Goal: Transaction & Acquisition: Purchase product/service

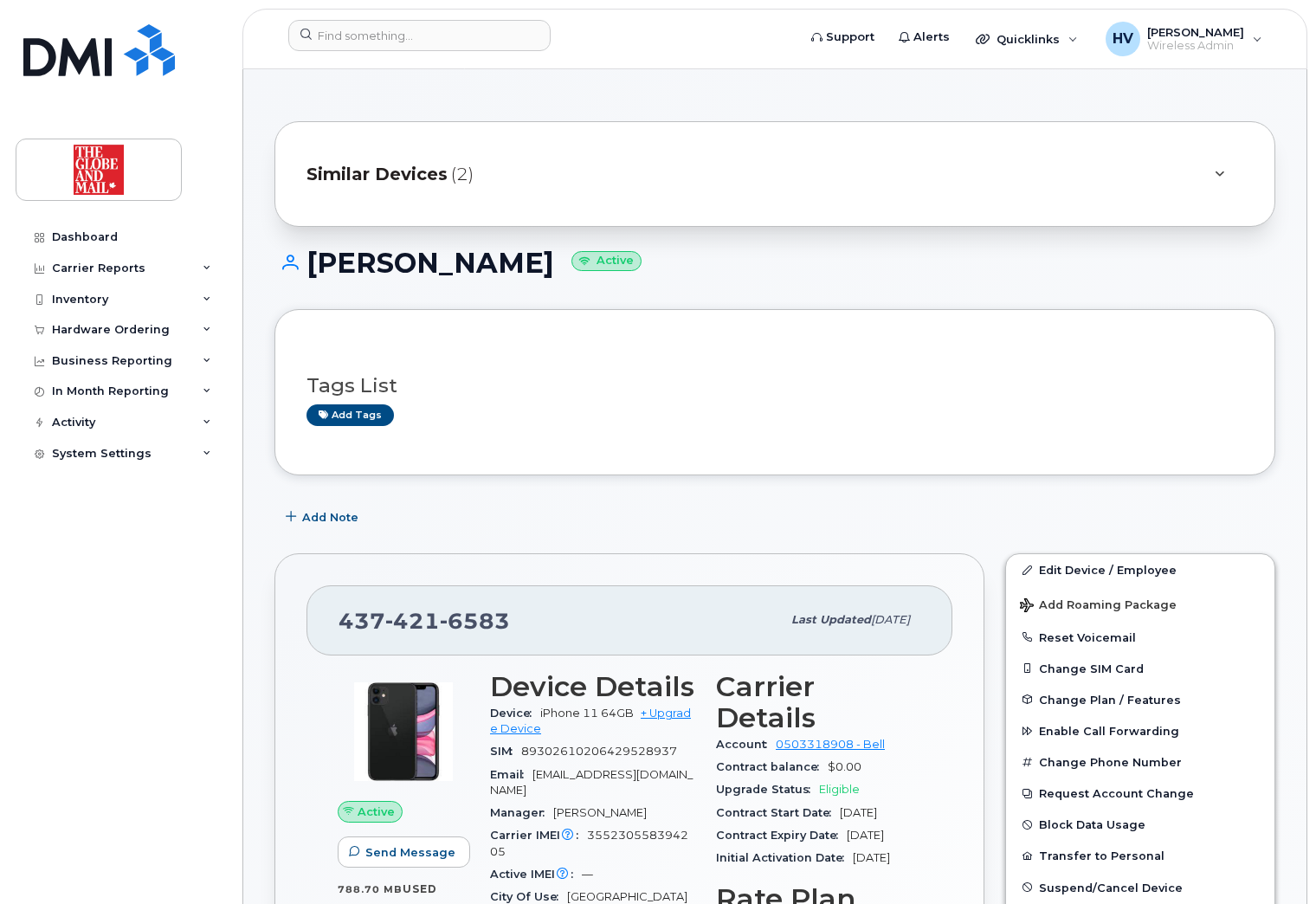
scroll to position [260, 0]
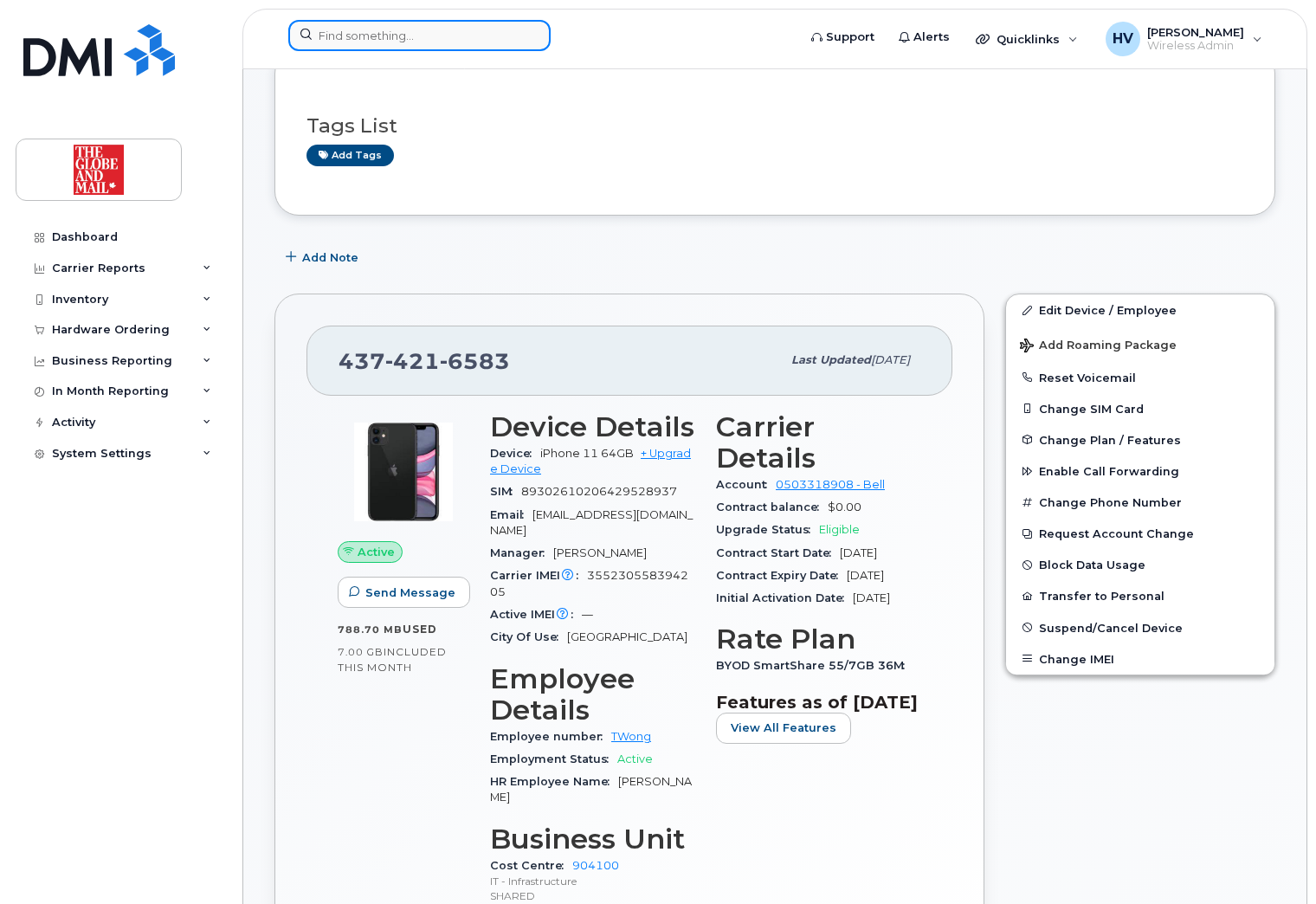
click at [359, 39] on input at bounding box center [419, 35] width 263 height 31
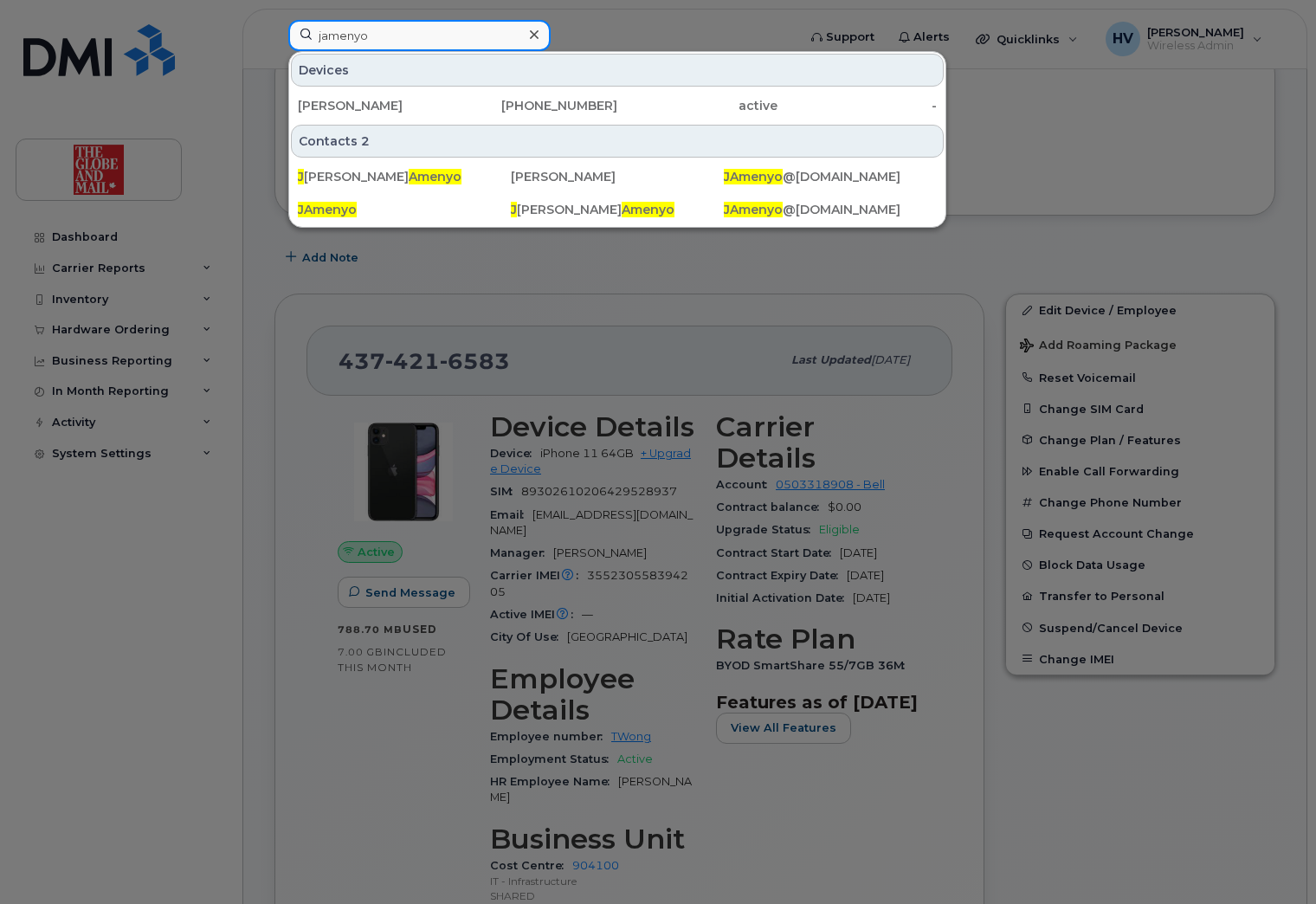
type input "jamenyo"
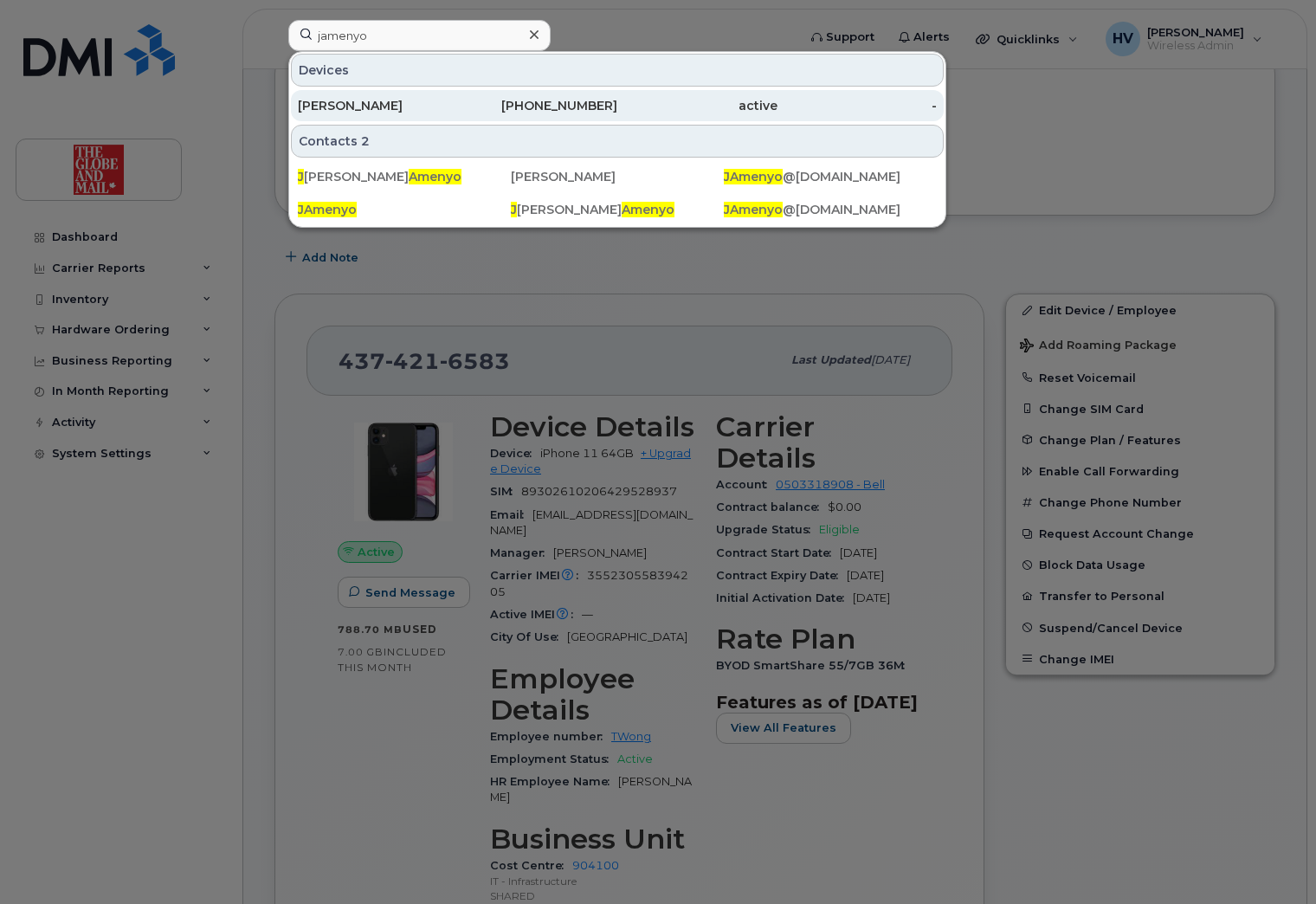
click at [371, 100] on div "[PERSON_NAME]" at bounding box center [378, 106] width 161 height 17
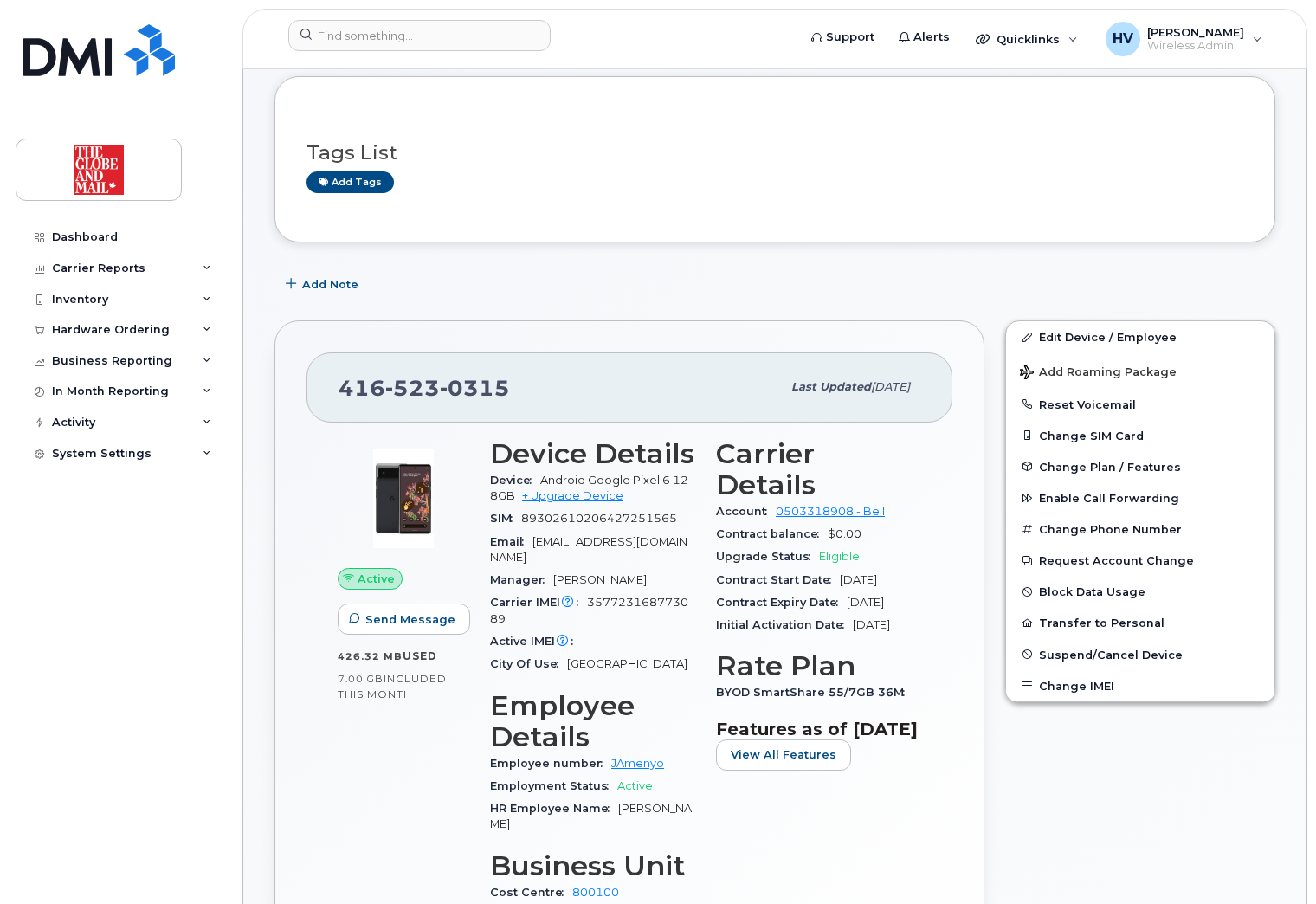
scroll to position [87, 0]
click at [815, 549] on span "Upgrade Status" at bounding box center [767, 555] width 103 height 13
drag, startPoint x: 341, startPoint y: 385, endPoint x: 508, endPoint y: 385, distance: 167.0
click at [508, 385] on div "416 523 0315" at bounding box center [559, 386] width 442 height 37
copy span "416 523 0315"
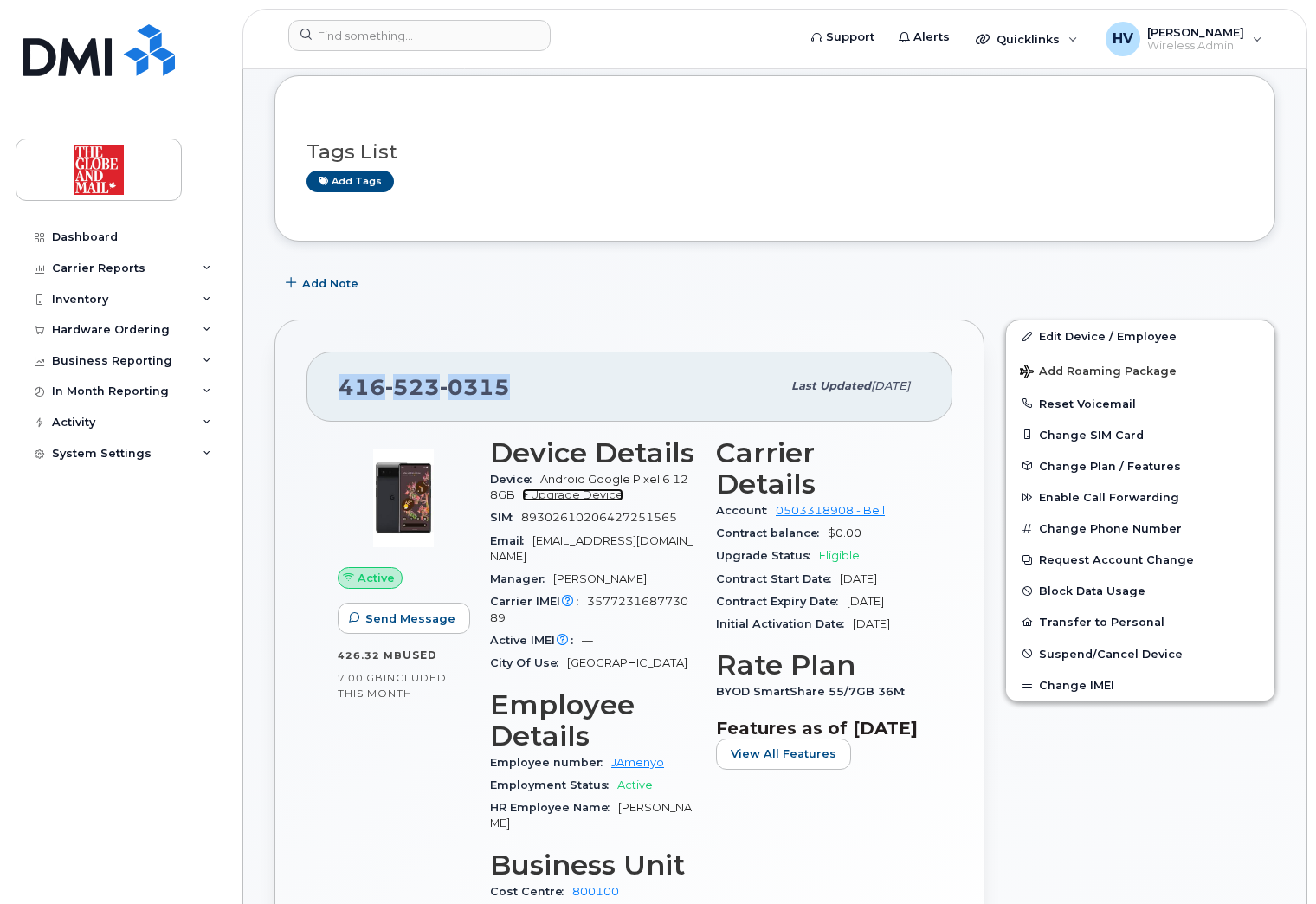
click at [591, 494] on link "+ Upgrade Device" at bounding box center [573, 495] width 101 height 13
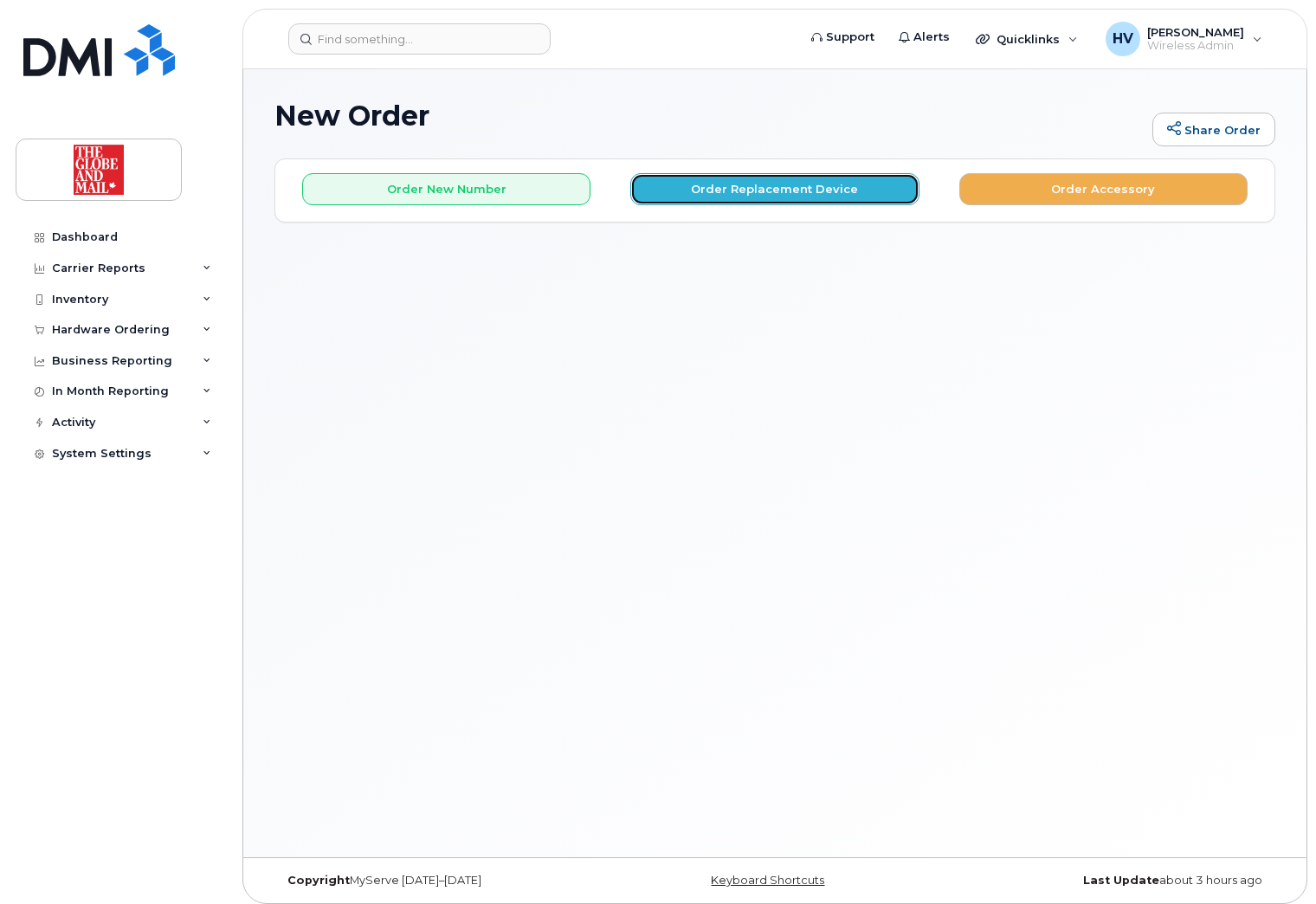
click at [748, 184] on button "Order Replacement Device" at bounding box center [774, 189] width 288 height 32
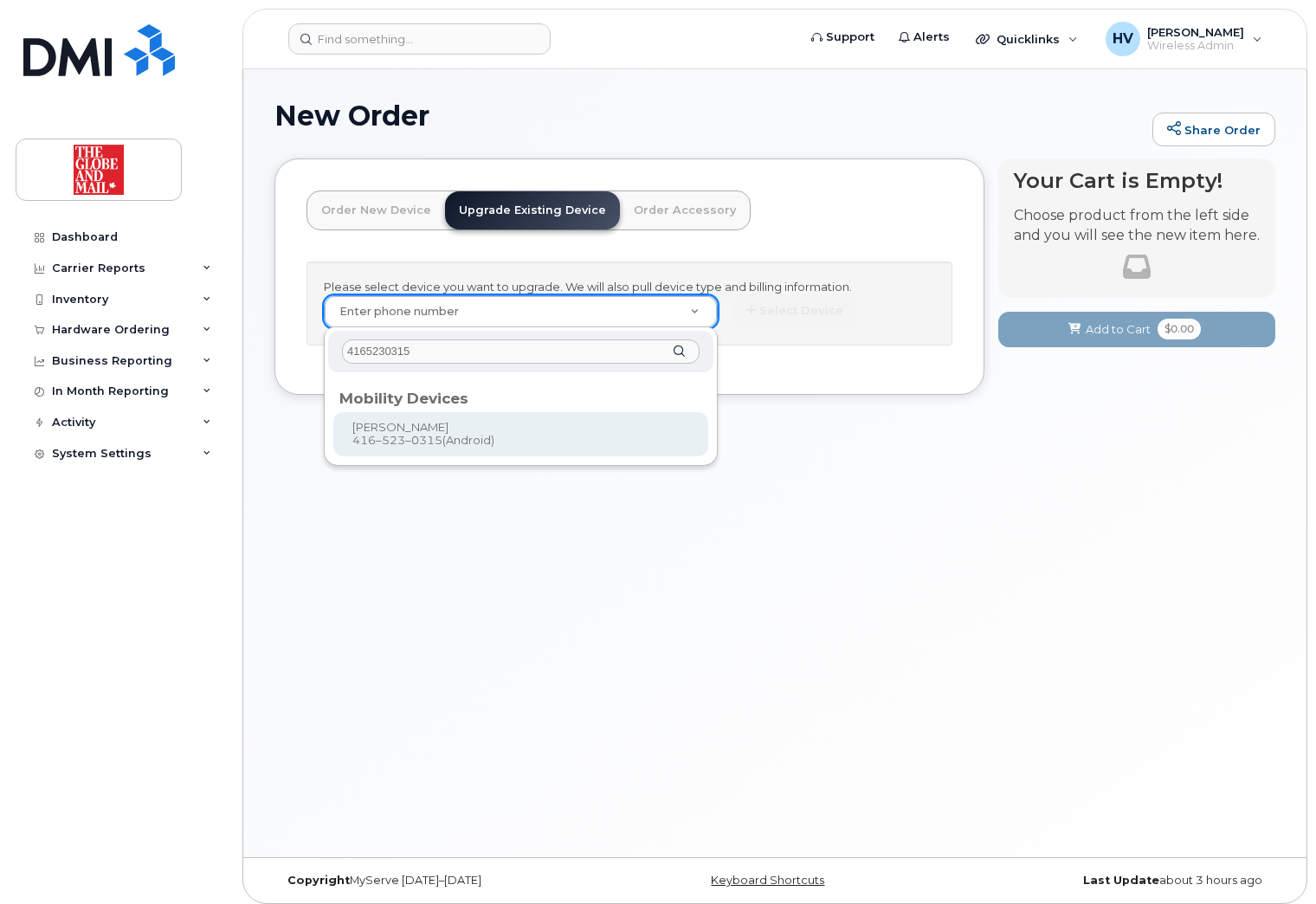
type input "4165230315"
type input "686367"
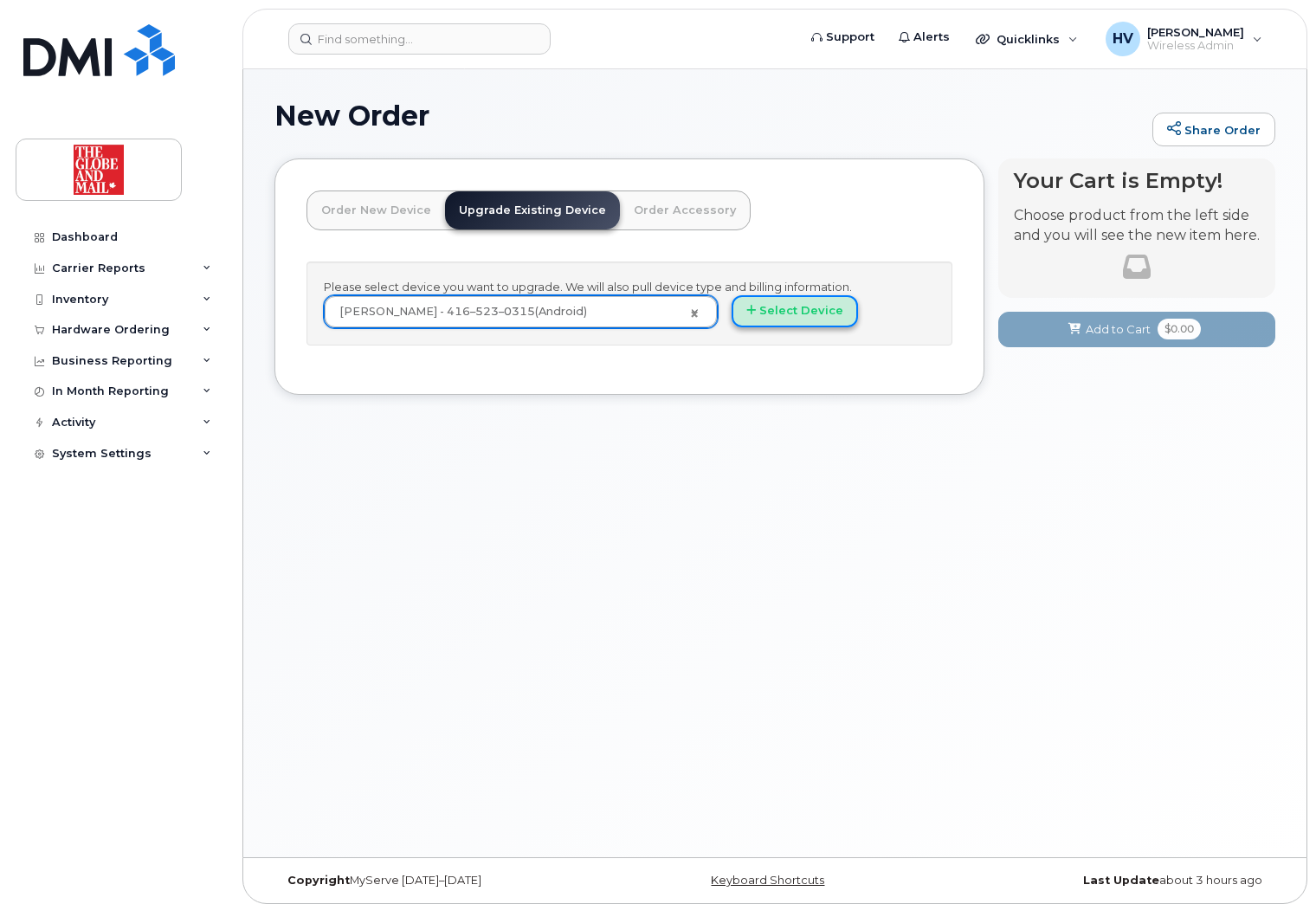
click at [775, 307] on button "Select Device" at bounding box center [795, 312] width 127 height 32
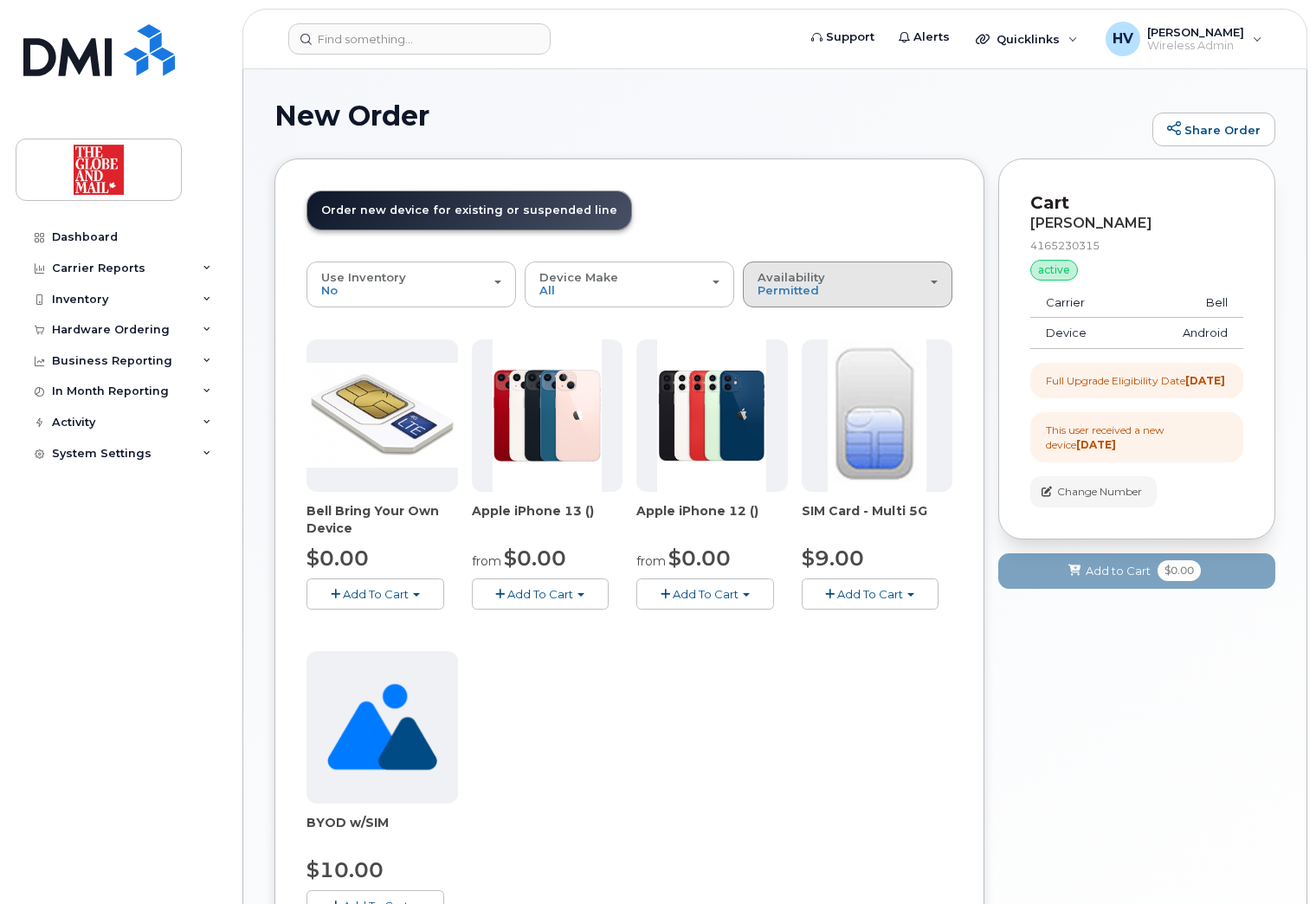
click at [934, 286] on div "Availability Permitted All" at bounding box center [847, 284] width 180 height 26
click at [768, 353] on label "All" at bounding box center [765, 353] width 37 height 21
click at [0, 0] on input "All" at bounding box center [0, 0] width 0 height 0
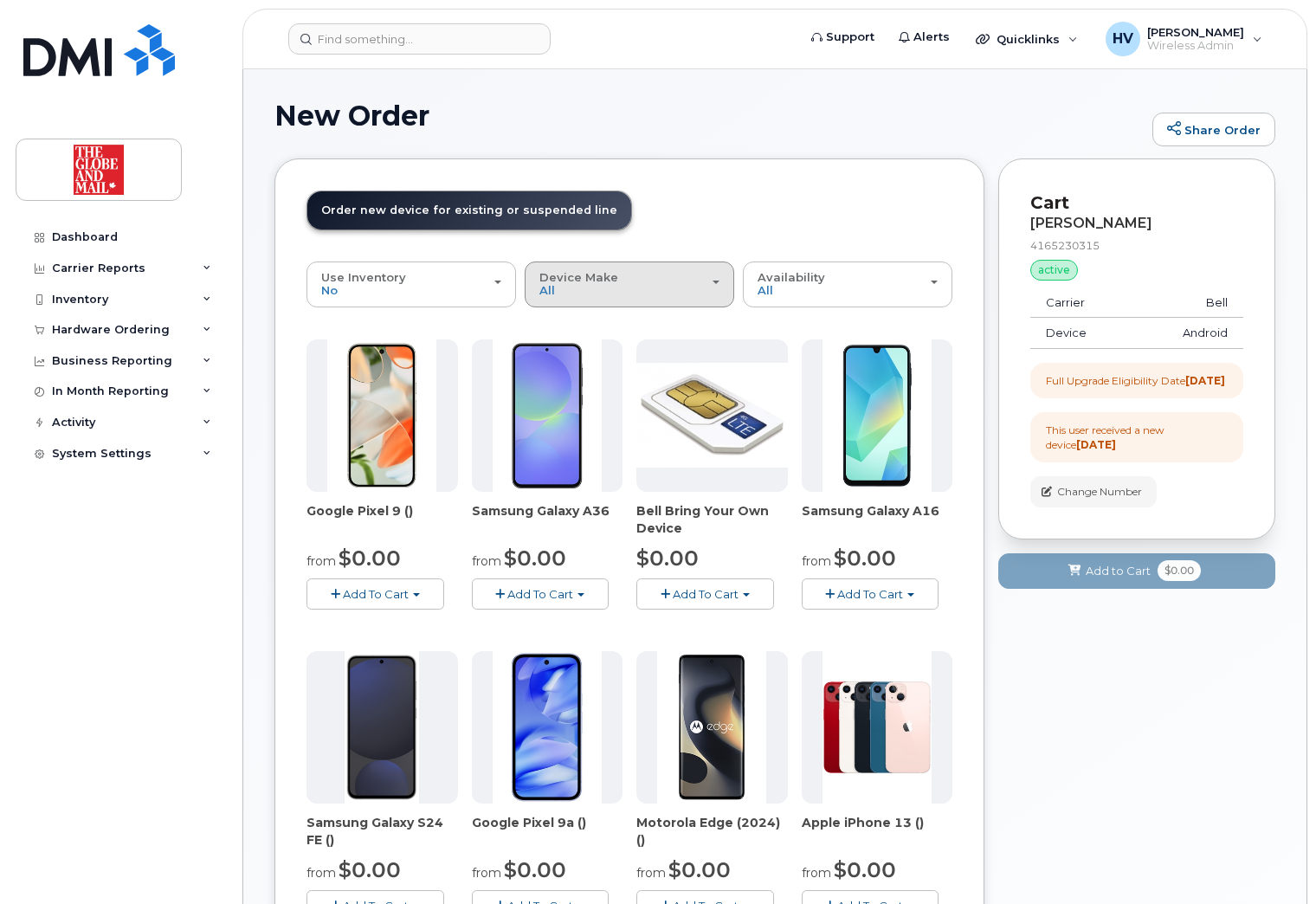
click at [710, 285] on div "Device Make All Android Cell Phone HUB iPhone Unknown" at bounding box center [629, 284] width 180 height 26
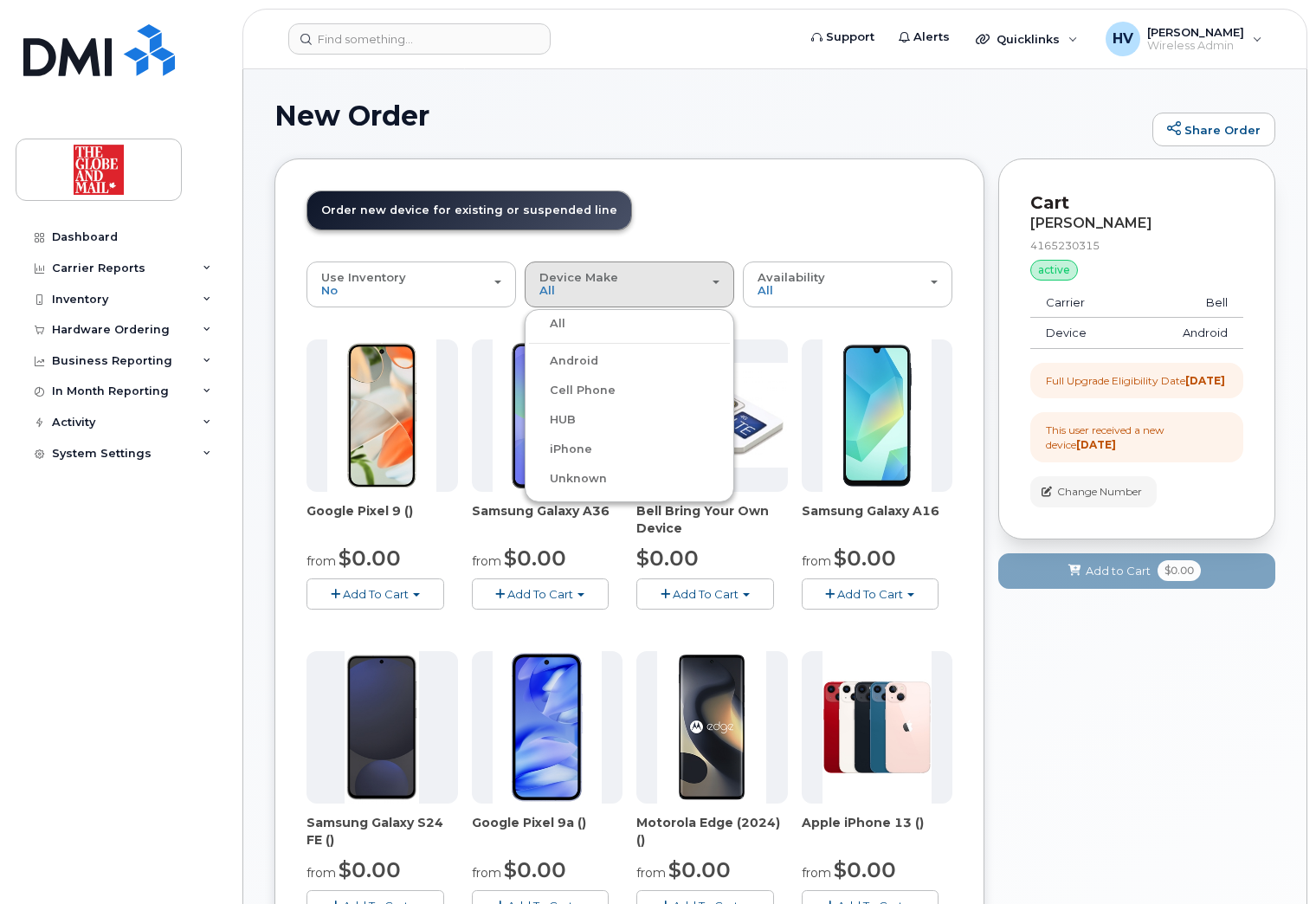
click at [577, 451] on label "iPhone" at bounding box center [560, 450] width 63 height 21
click at [0, 0] on input "iPhone" at bounding box center [0, 0] width 0 height 0
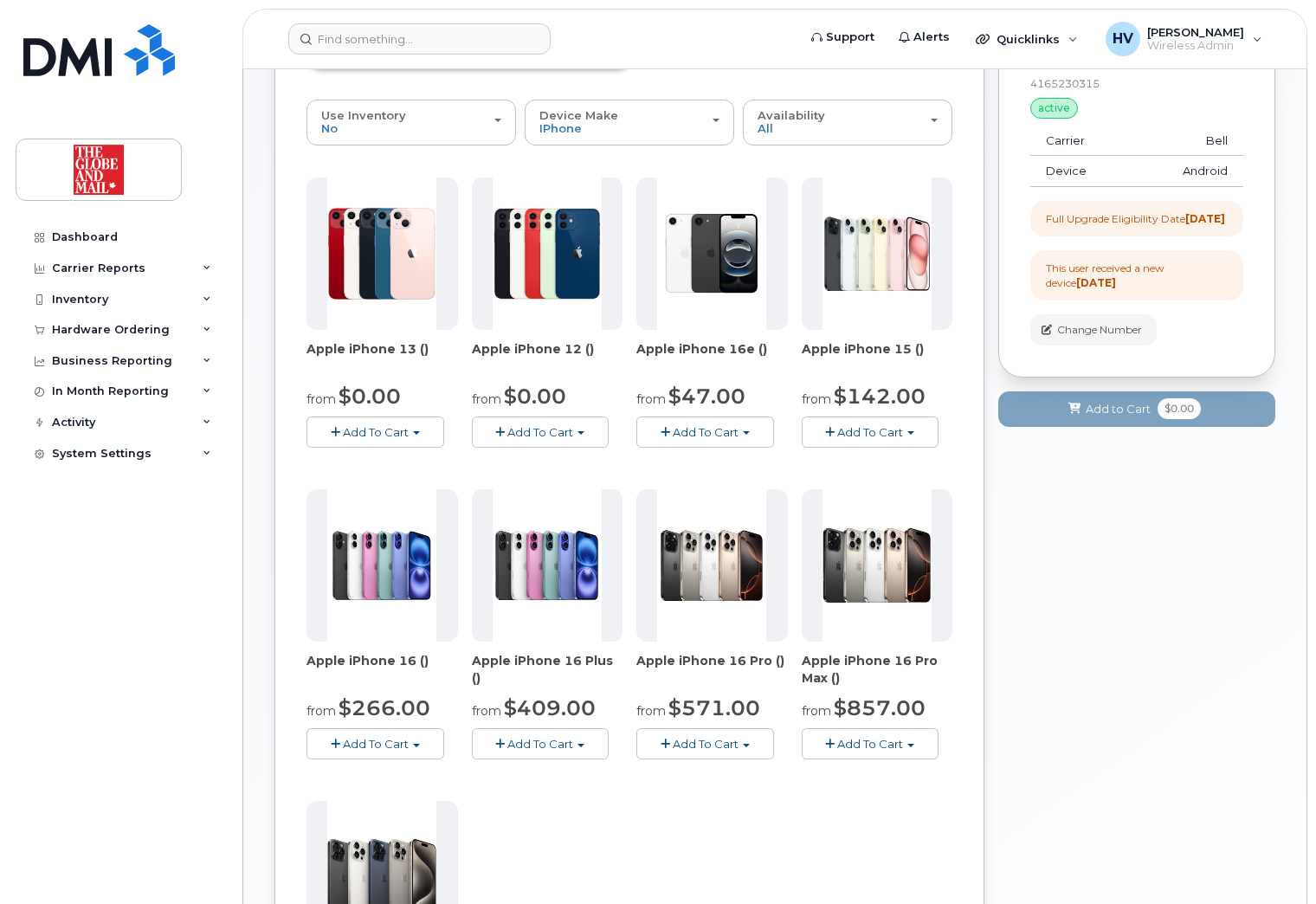
scroll to position [173, 0]
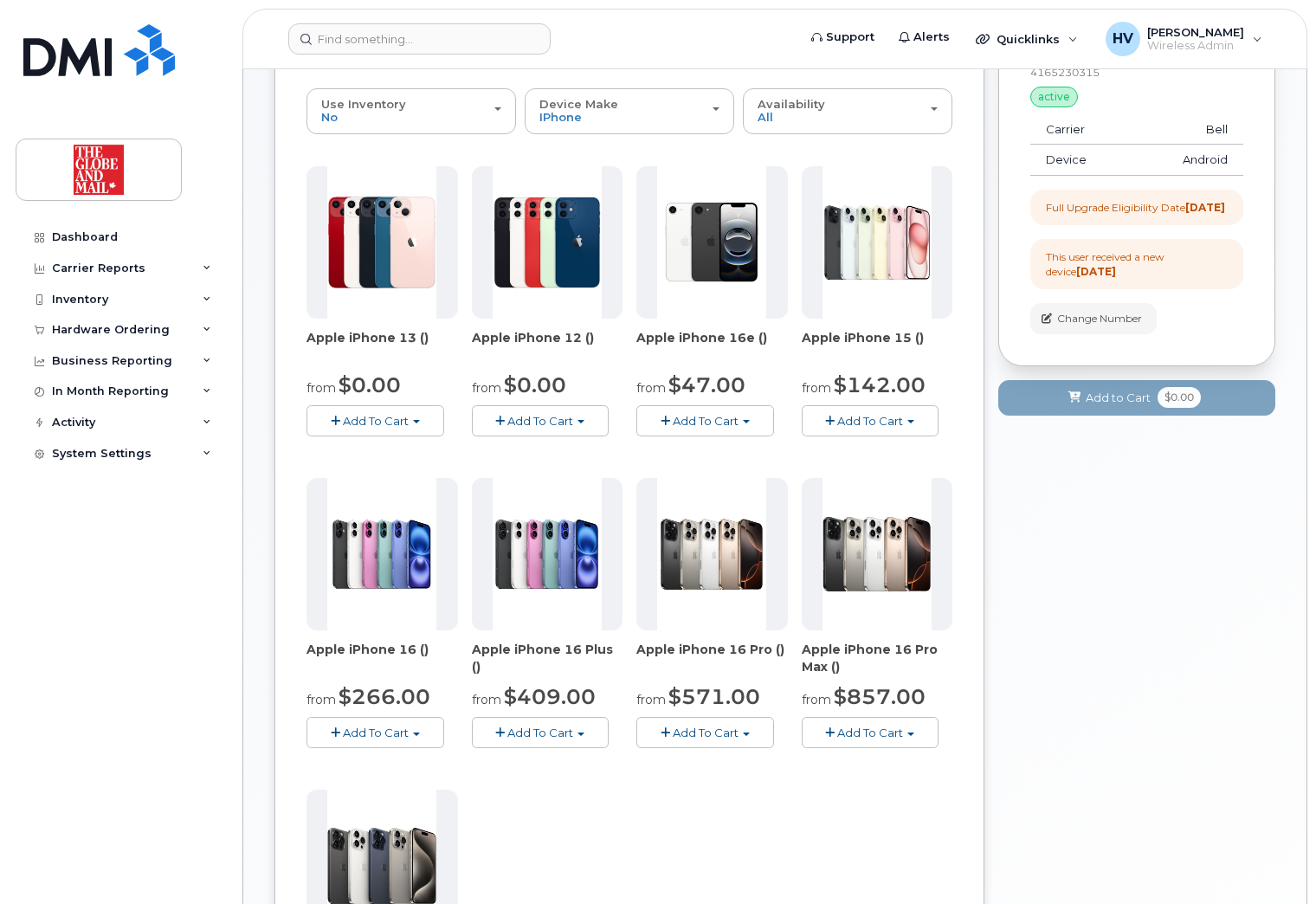
click at [711, 418] on span "Add To Cart" at bounding box center [706, 420] width 66 height 14
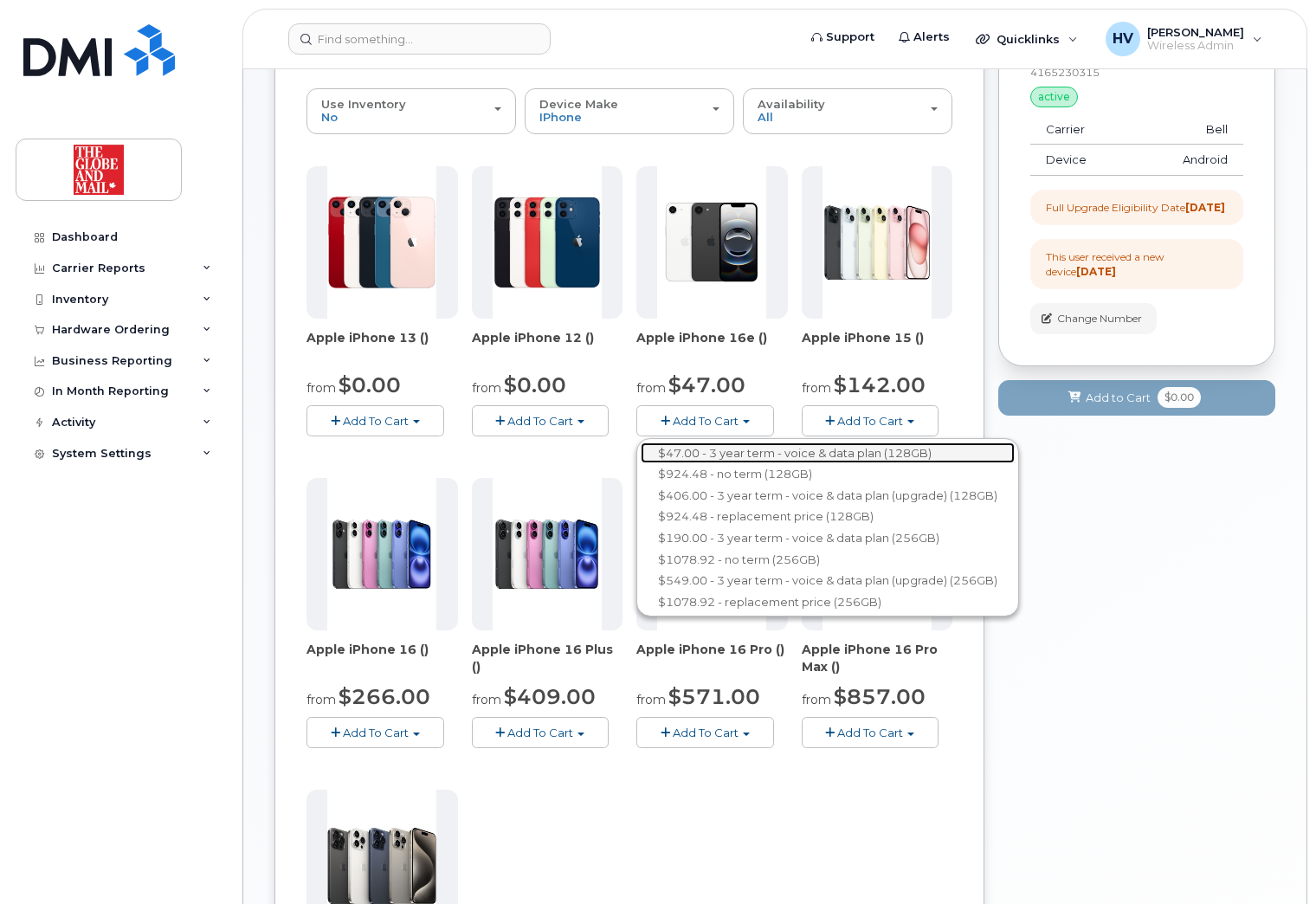
click at [692, 446] on link "$47.00 - 3 year term - voice & data plan (128GB)" at bounding box center [828, 452] width 374 height 22
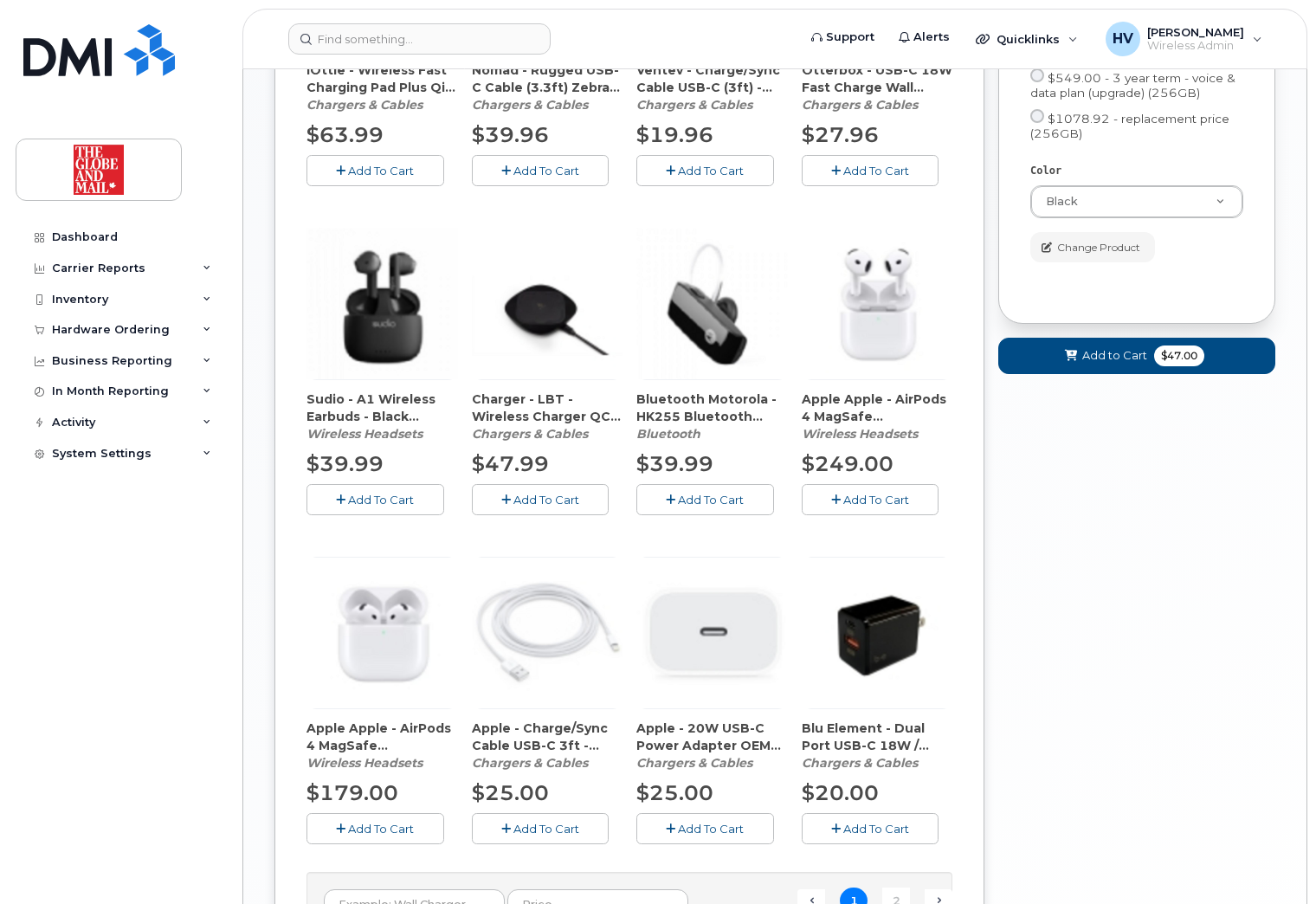
scroll to position [866, 0]
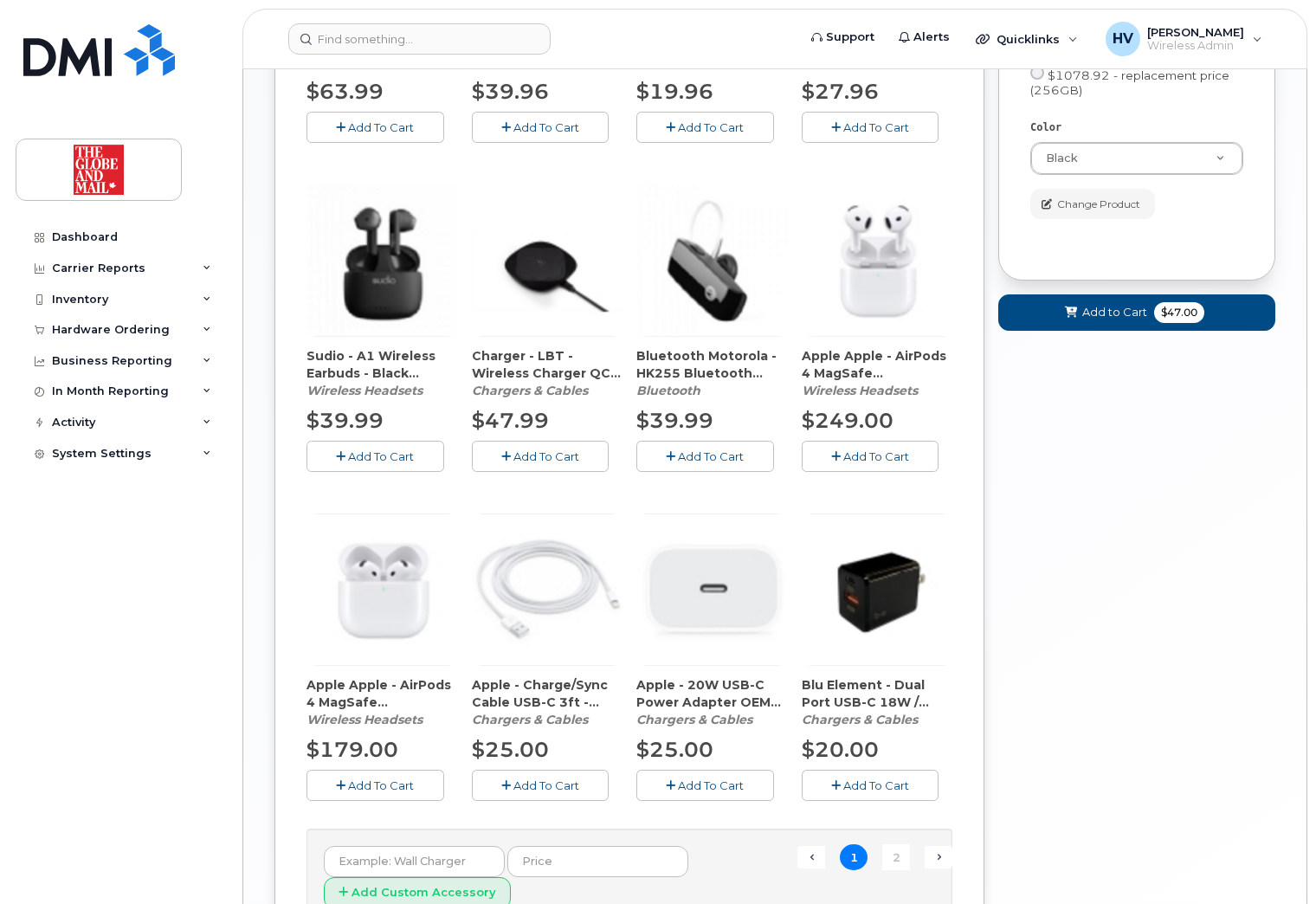
click at [691, 780] on span "Add To Cart" at bounding box center [711, 785] width 66 height 14
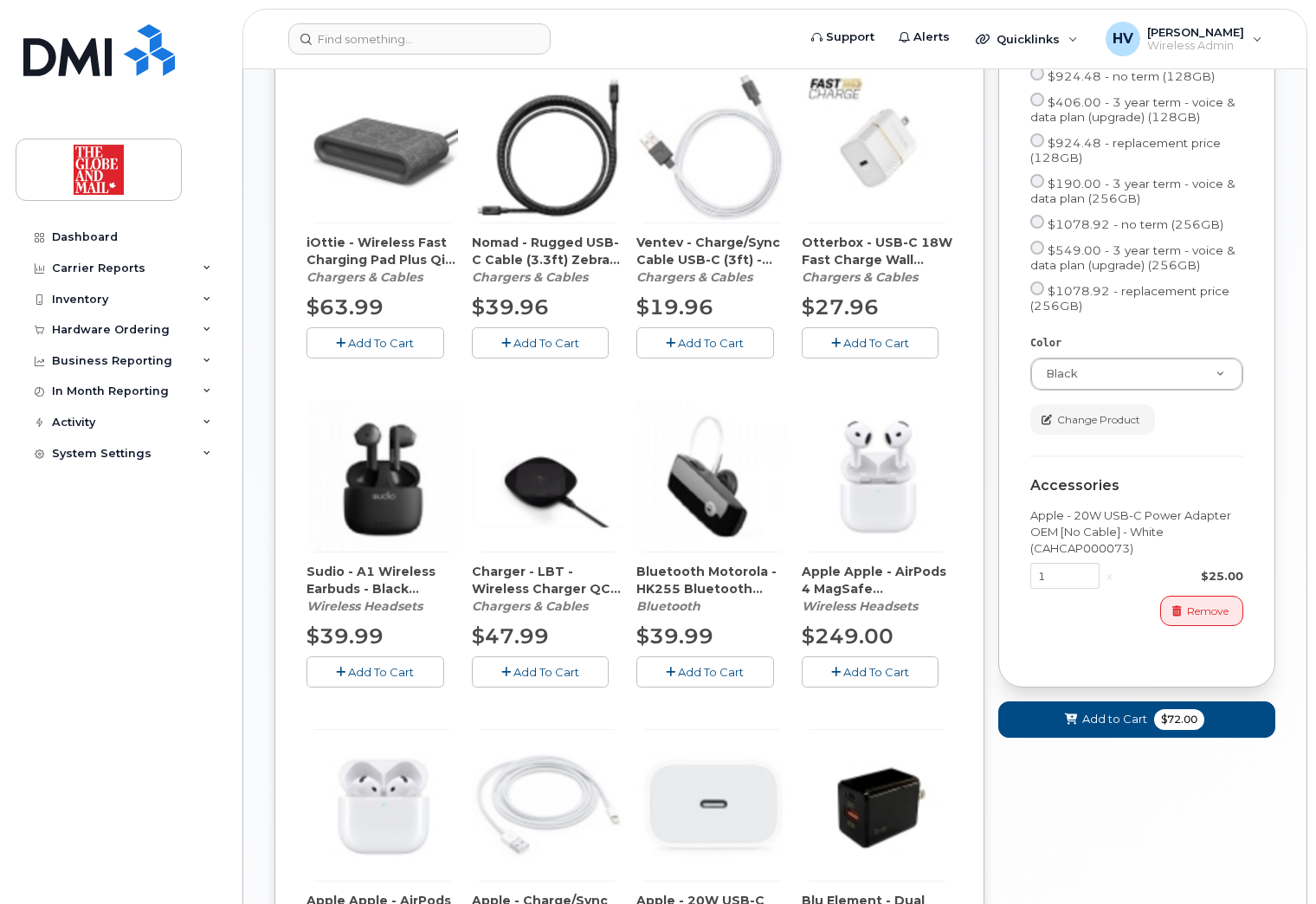
scroll to position [692, 0]
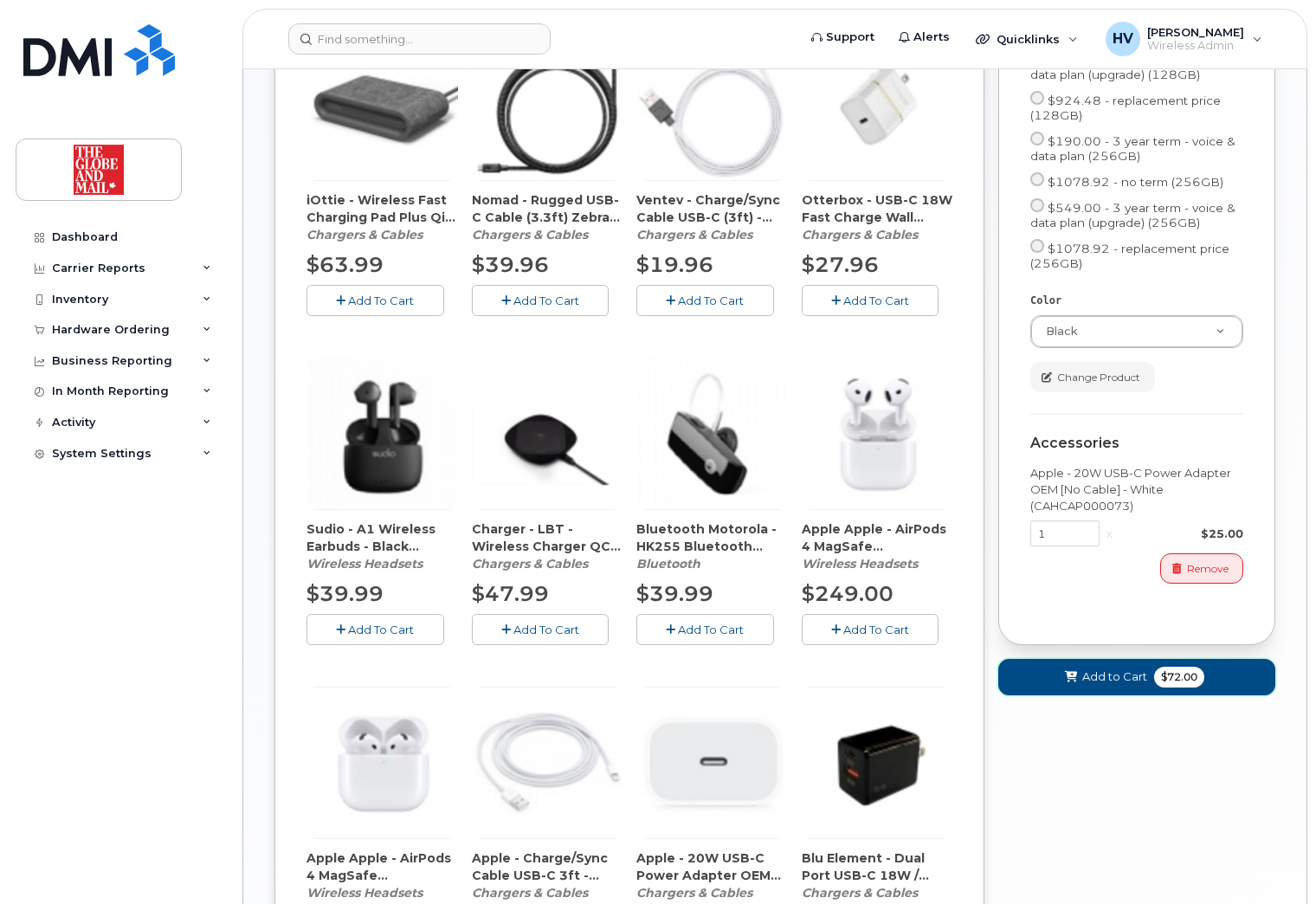
click at [1107, 685] on span "Add to Cart" at bounding box center [1115, 676] width 65 height 16
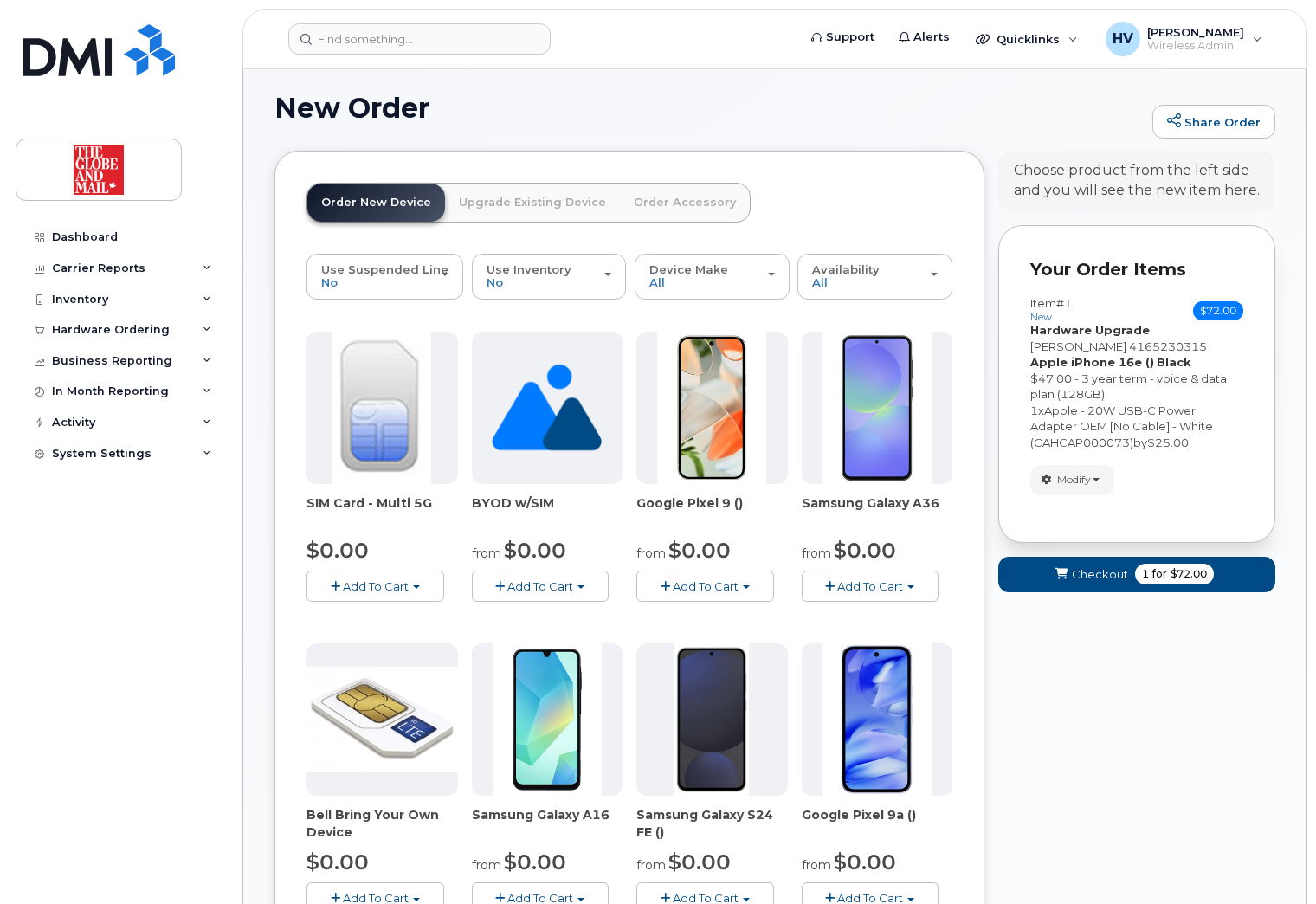
scroll to position [0, 0]
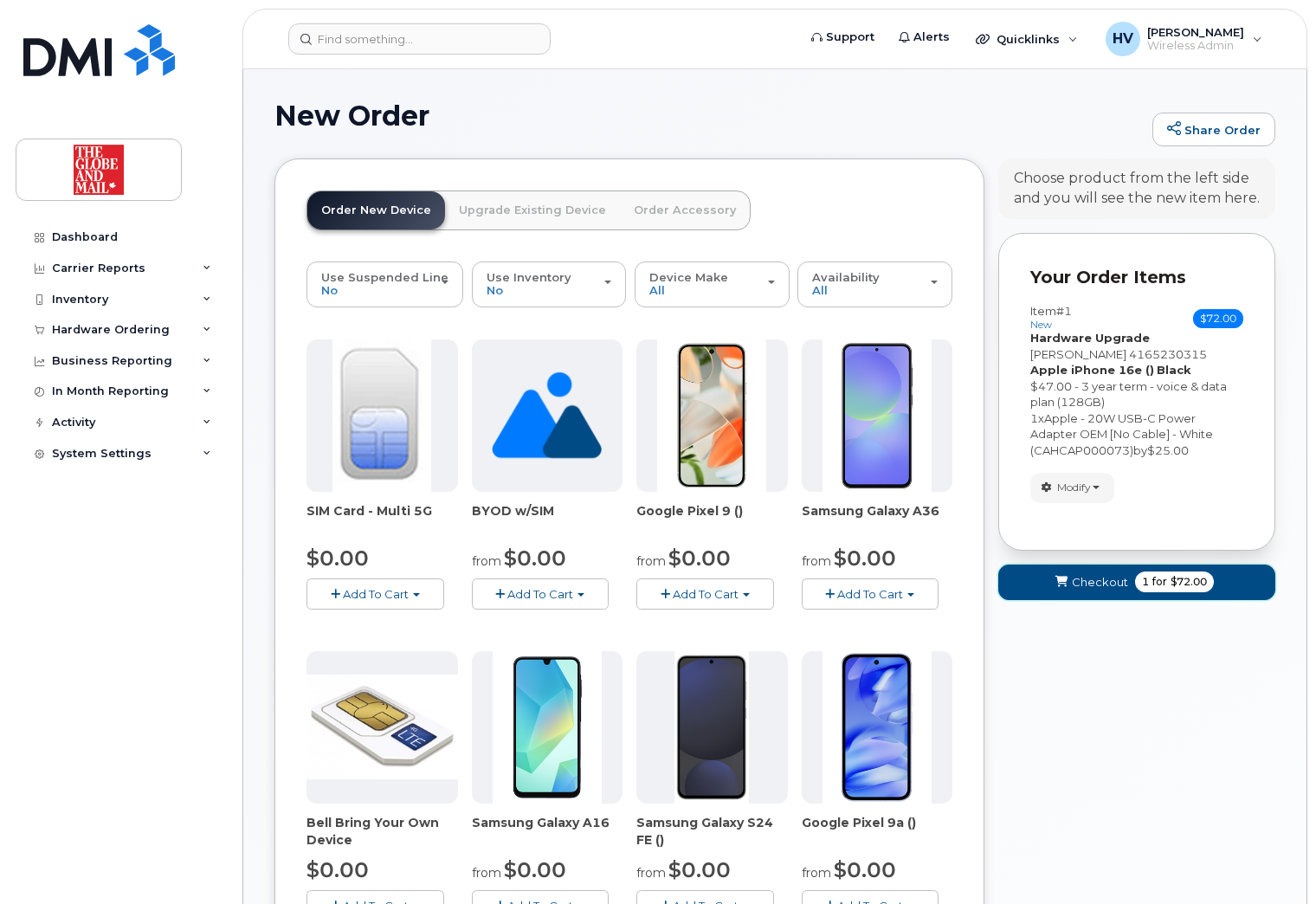
click at [1094, 581] on span "Checkout" at bounding box center [1101, 582] width 57 height 16
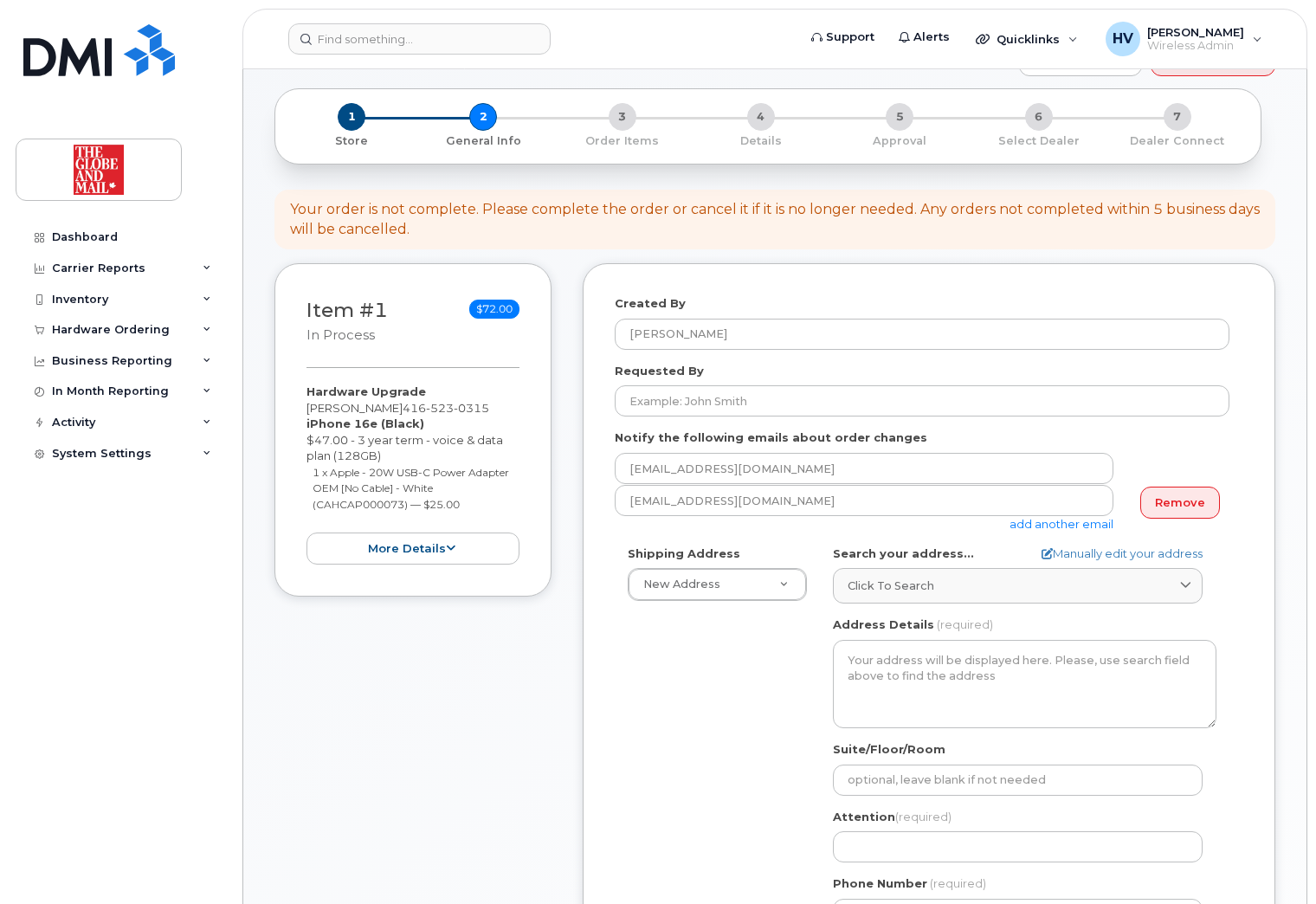
scroll to position [173, 0]
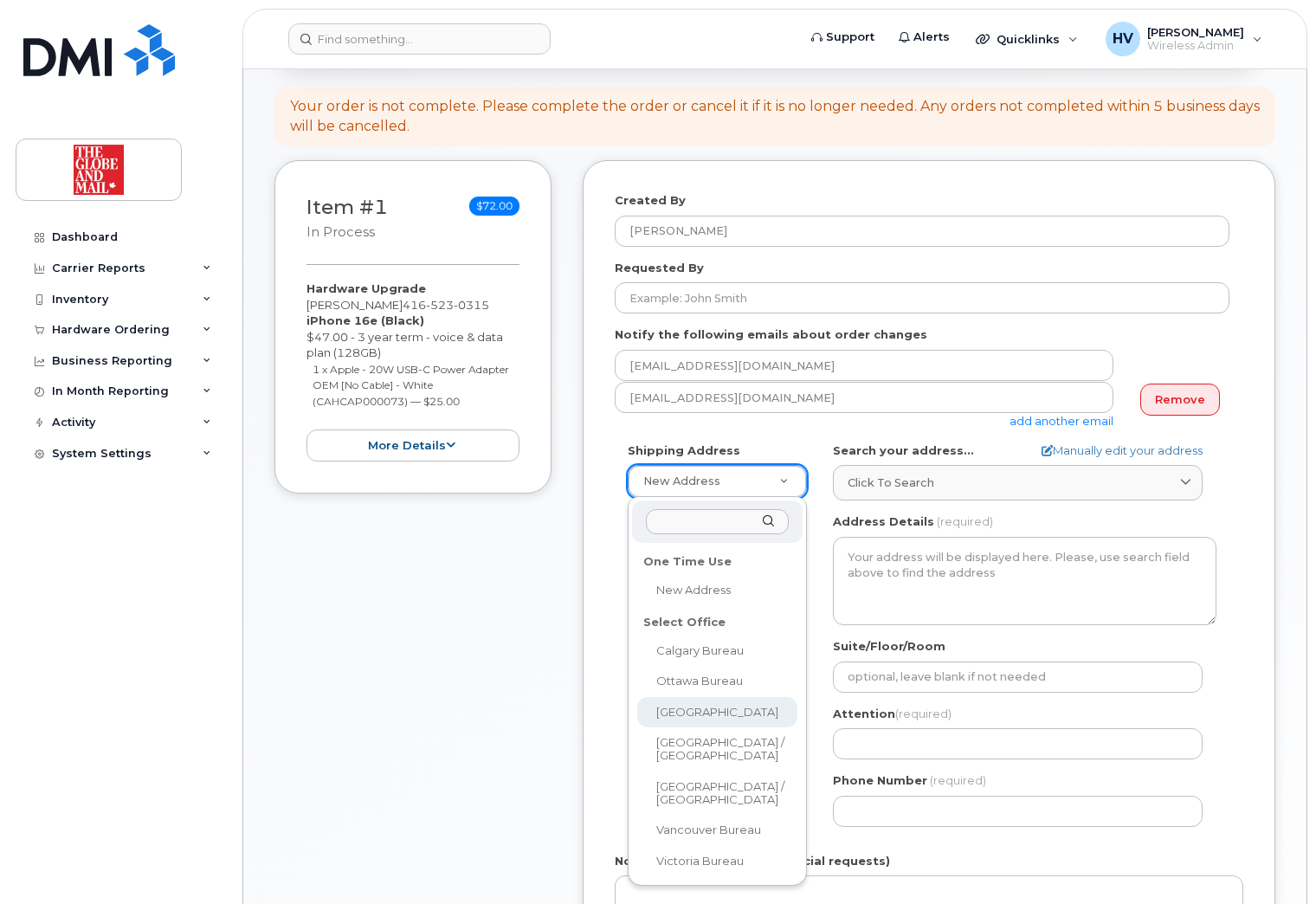
select select
type textarea "[STREET_ADDRESS]"
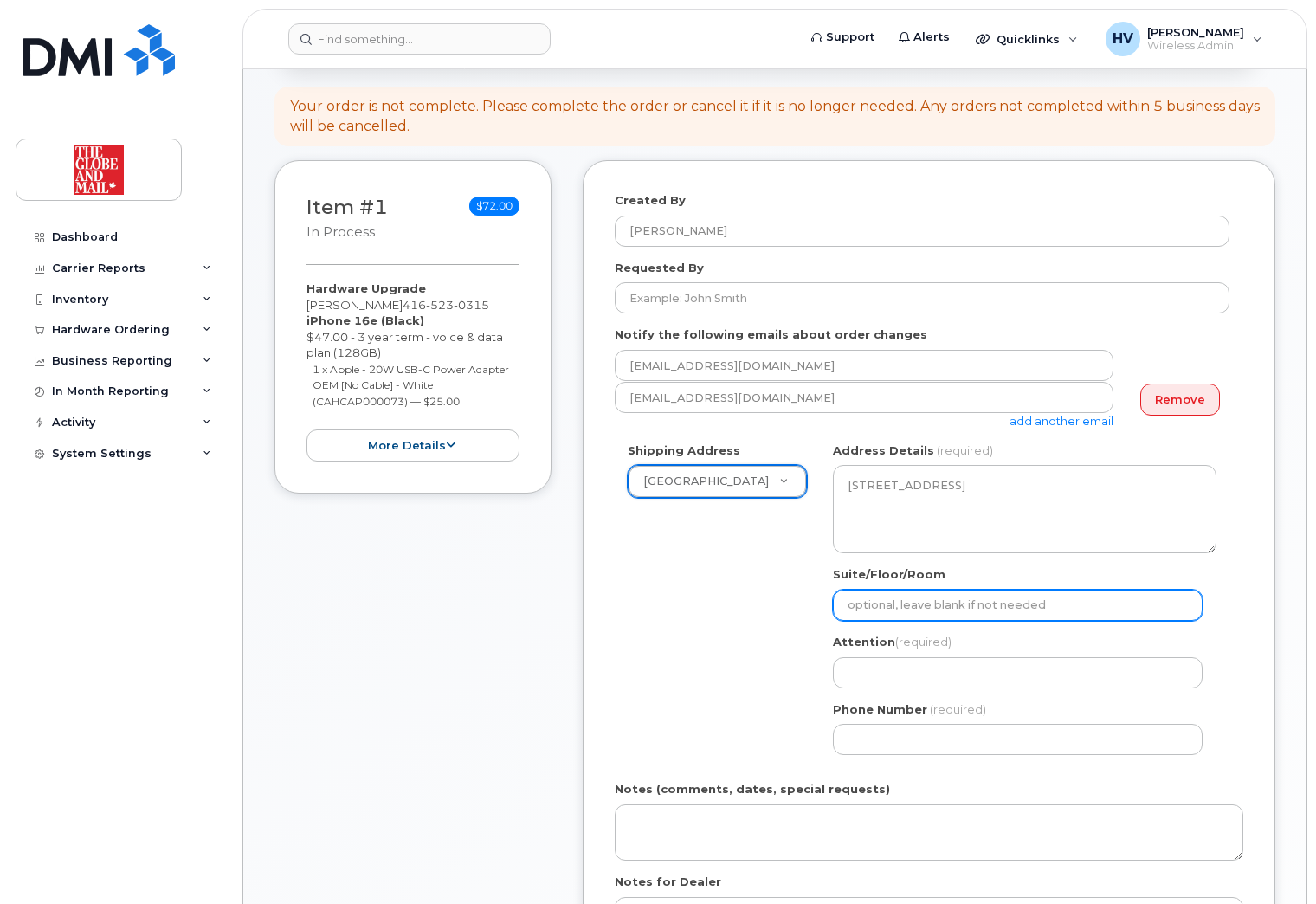
click at [905, 604] on input "Suite/Floor/Room" at bounding box center [1017, 605] width 369 height 31
type input "16"
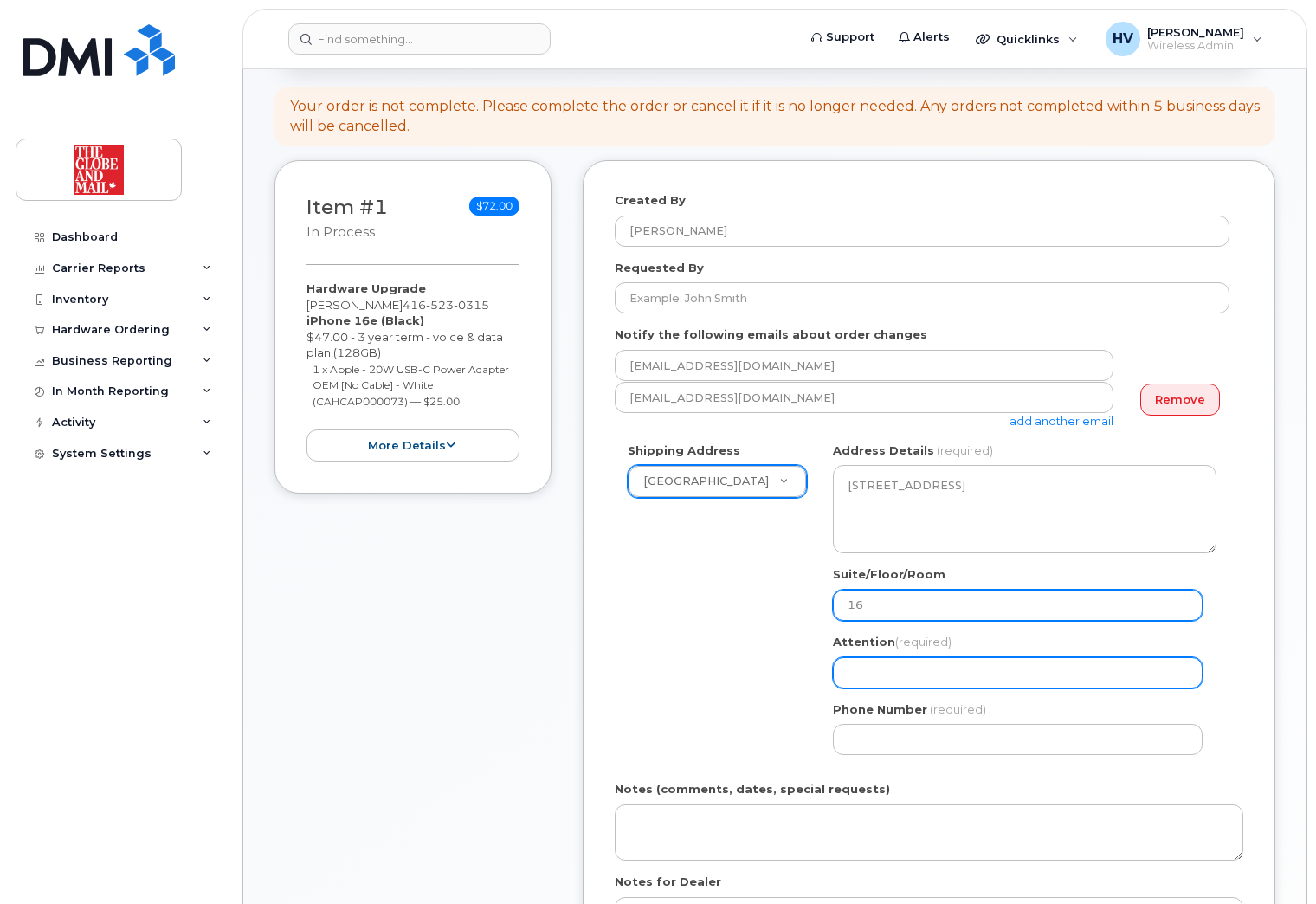
type input "[EMAIL_ADDRESS][DOMAIN_NAME]"
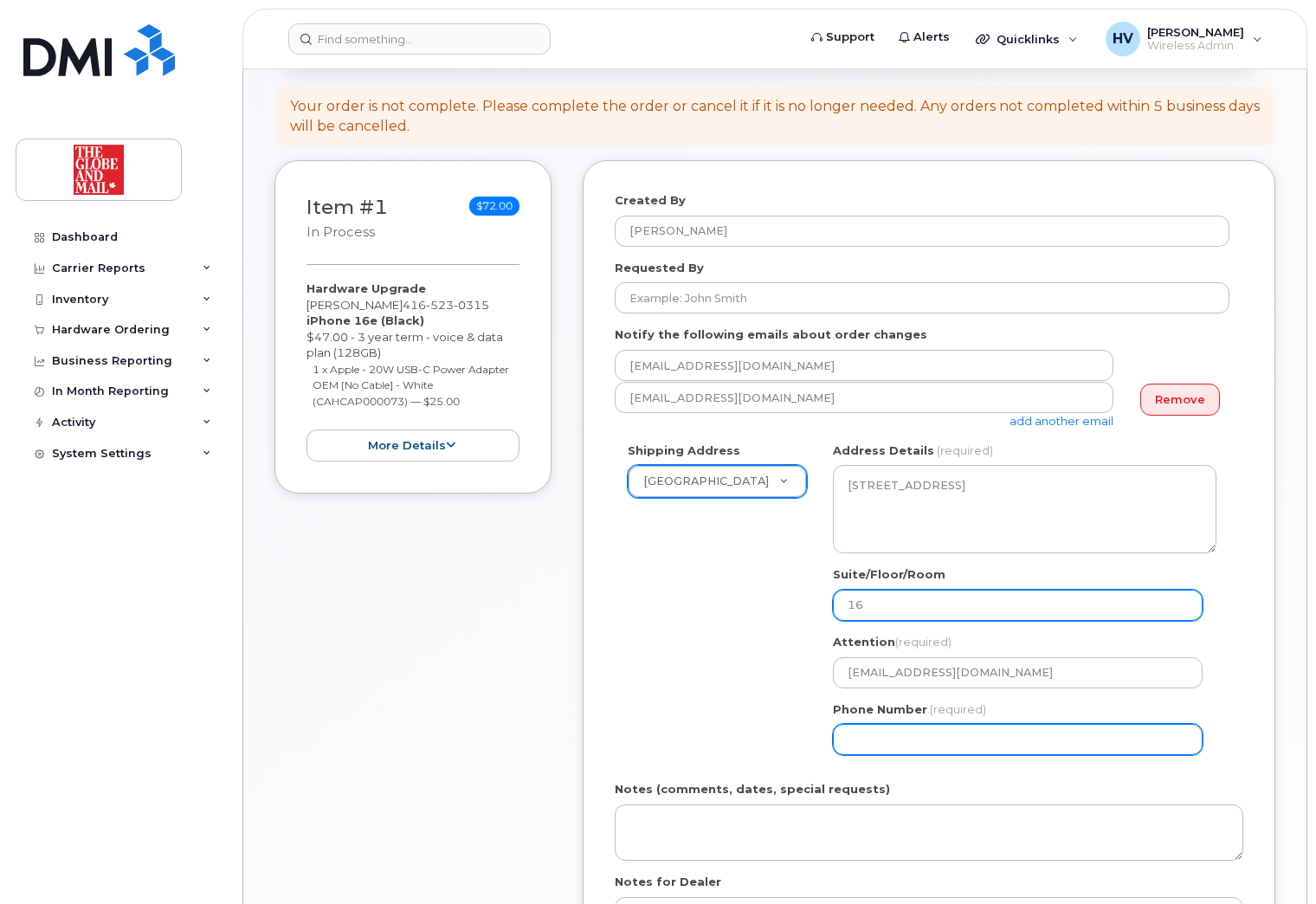
type input "4164585297"
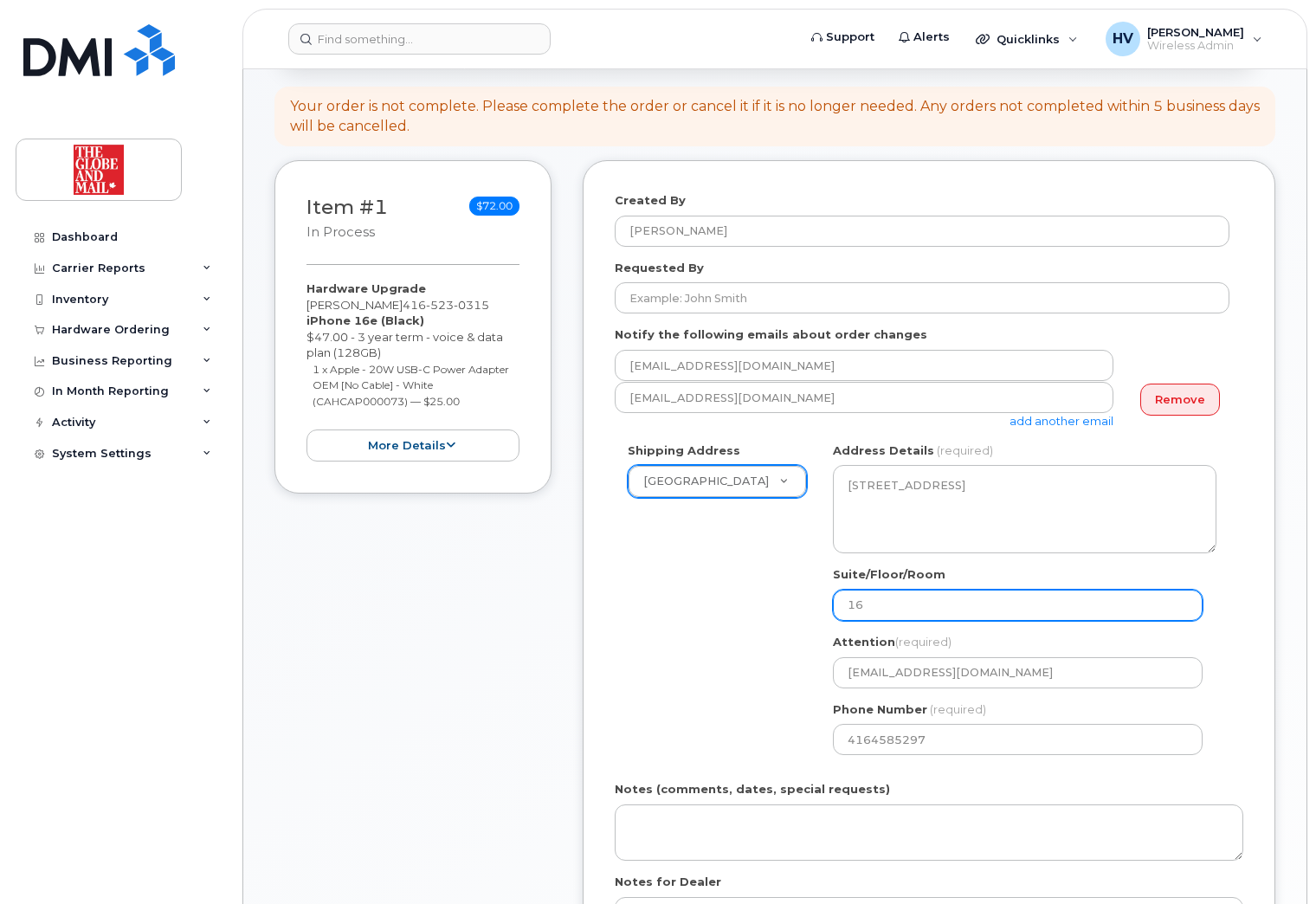
select select
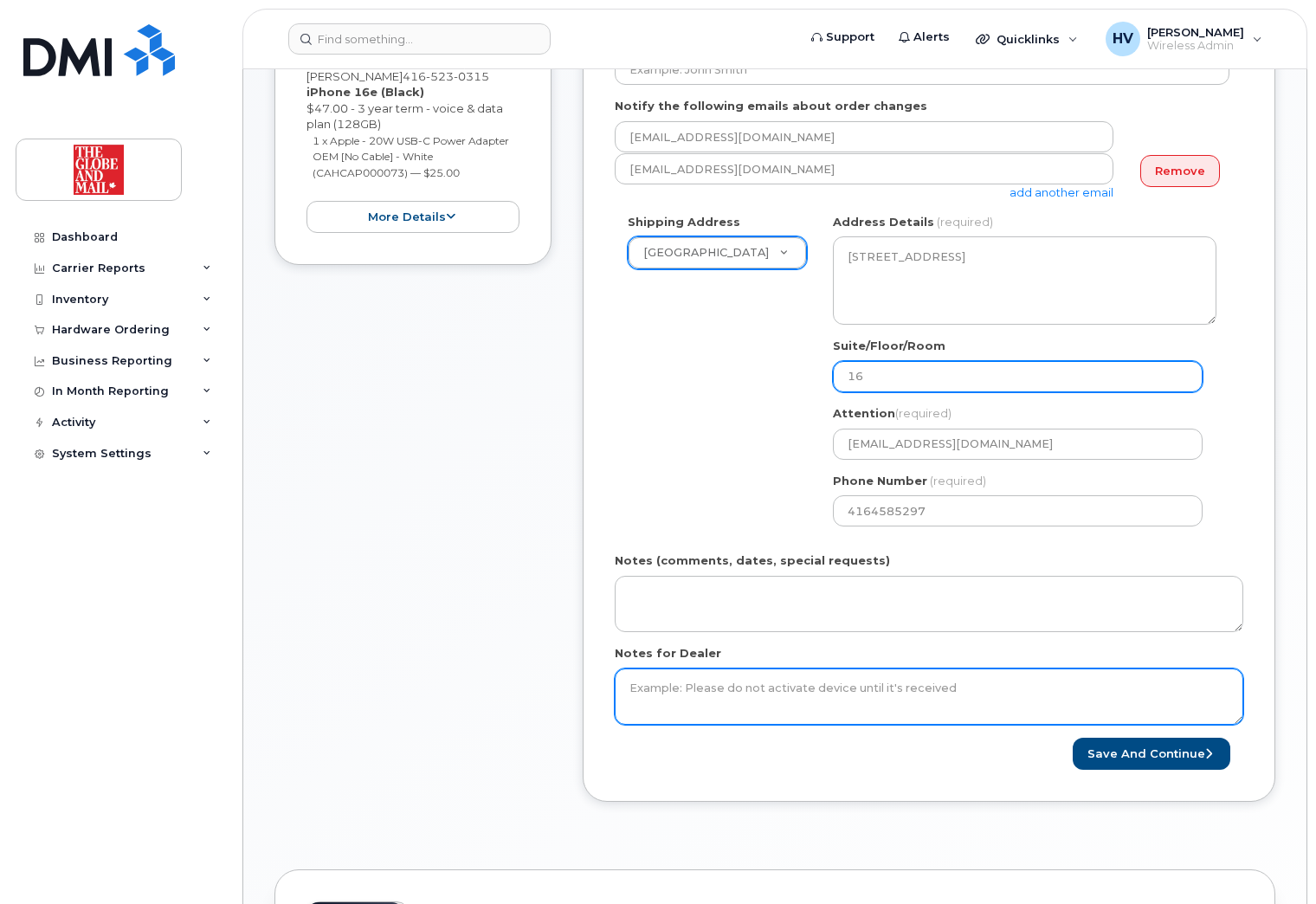
scroll to position [433, 0]
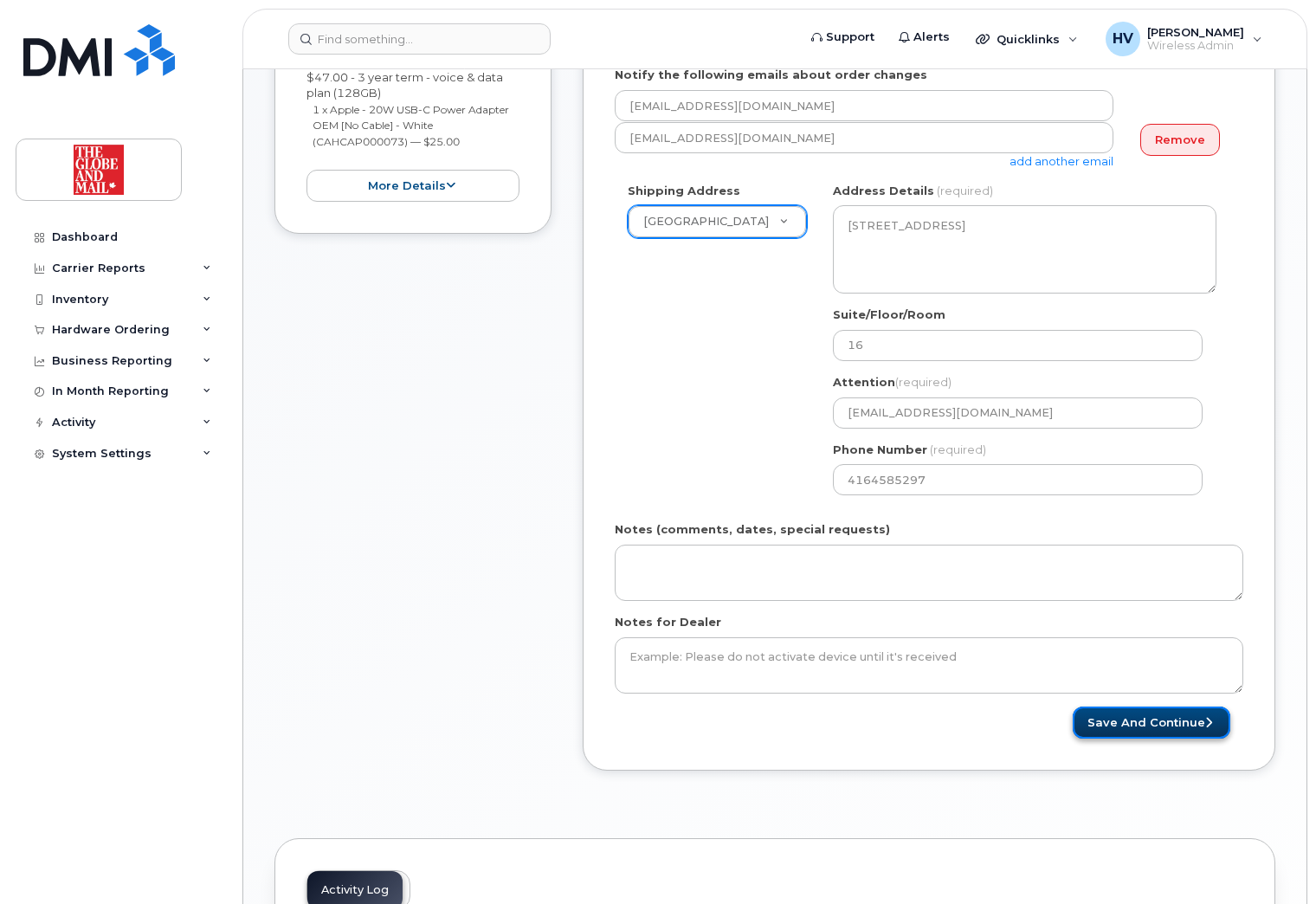
click at [1148, 723] on button "Save and Continue" at bounding box center [1152, 723] width 158 height 32
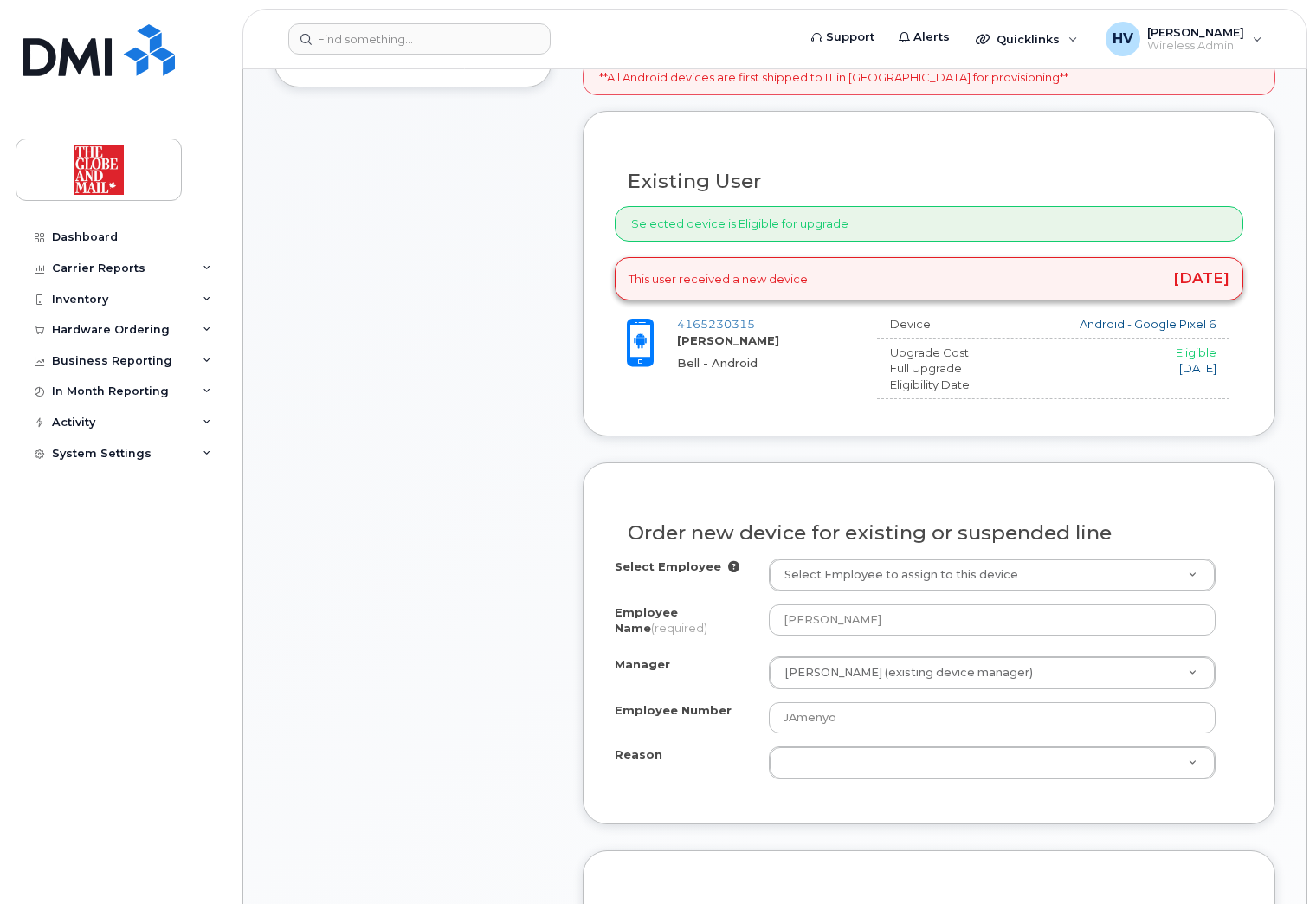
scroll to position [606, 0]
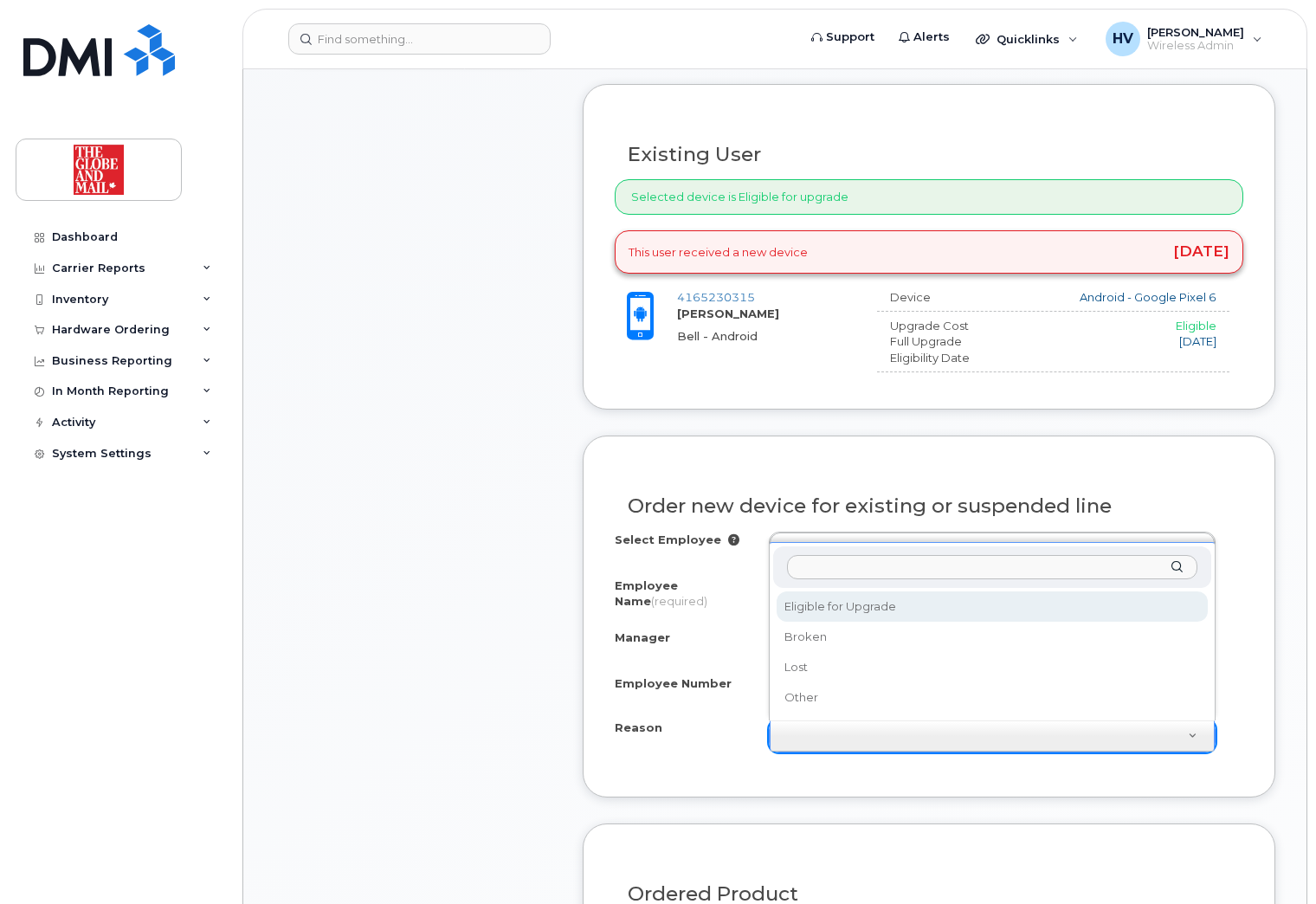
select select "eligible_for_upgrade"
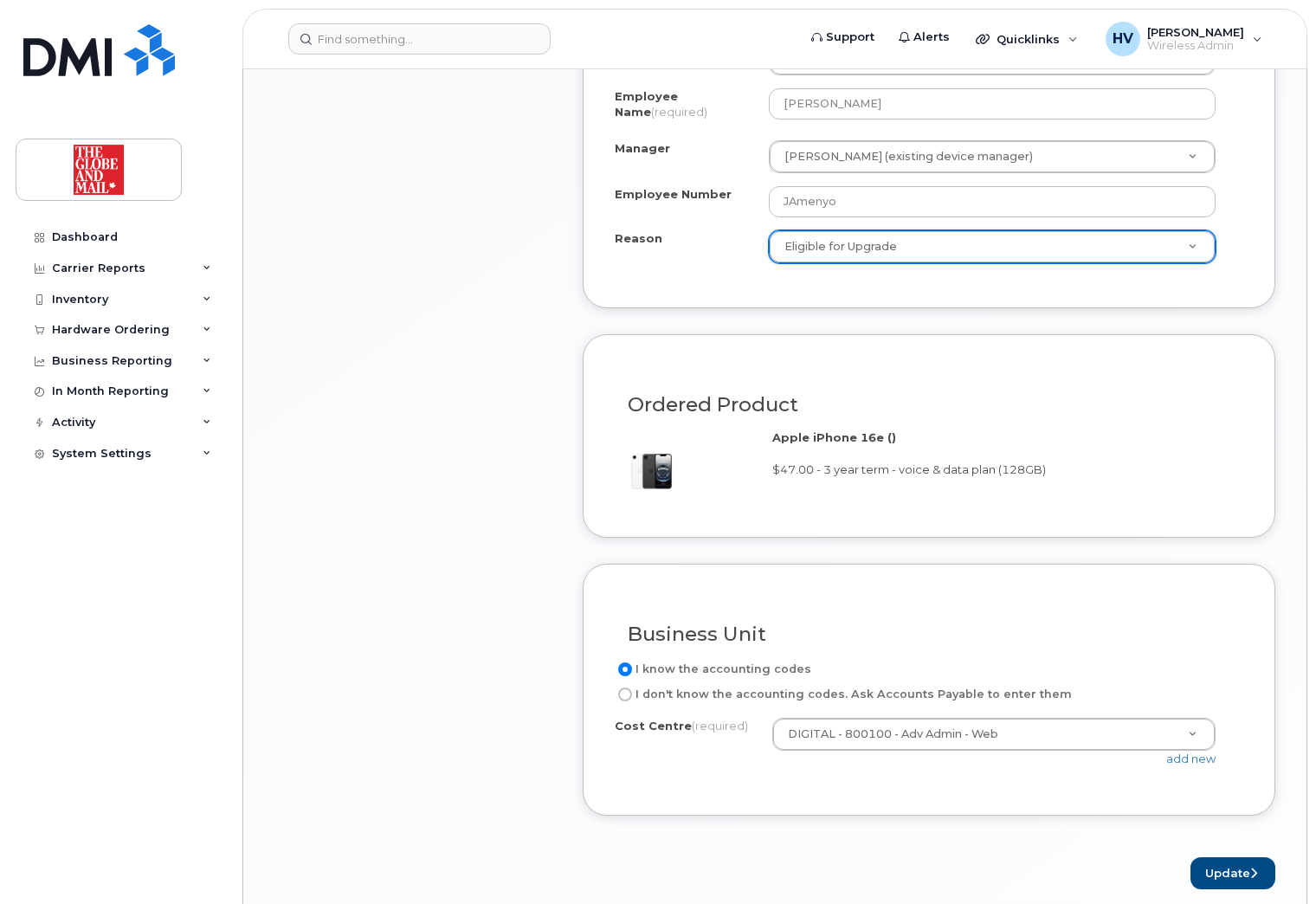
scroll to position [1126, 0]
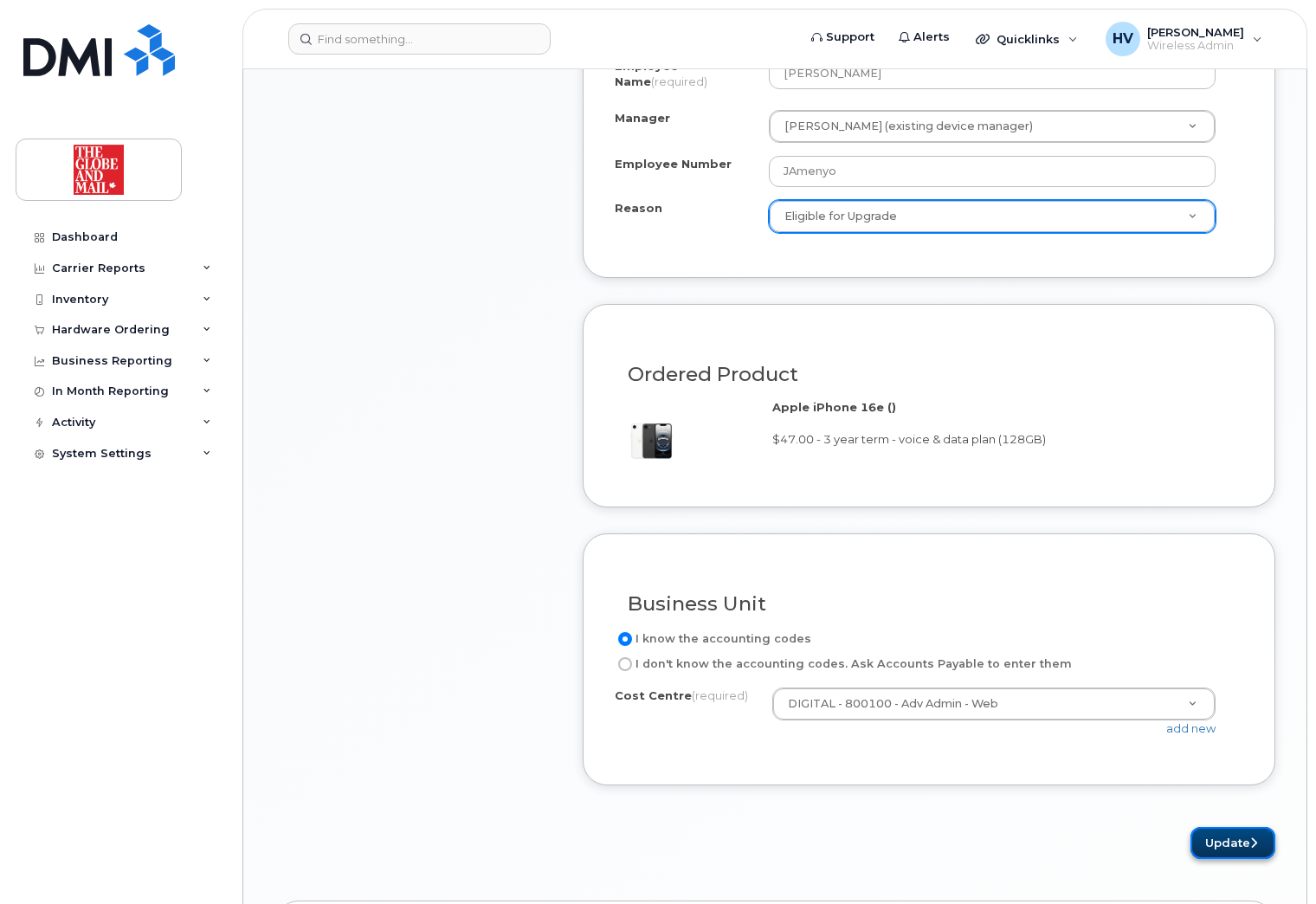
click at [1247, 836] on button "Update" at bounding box center [1233, 843] width 85 height 32
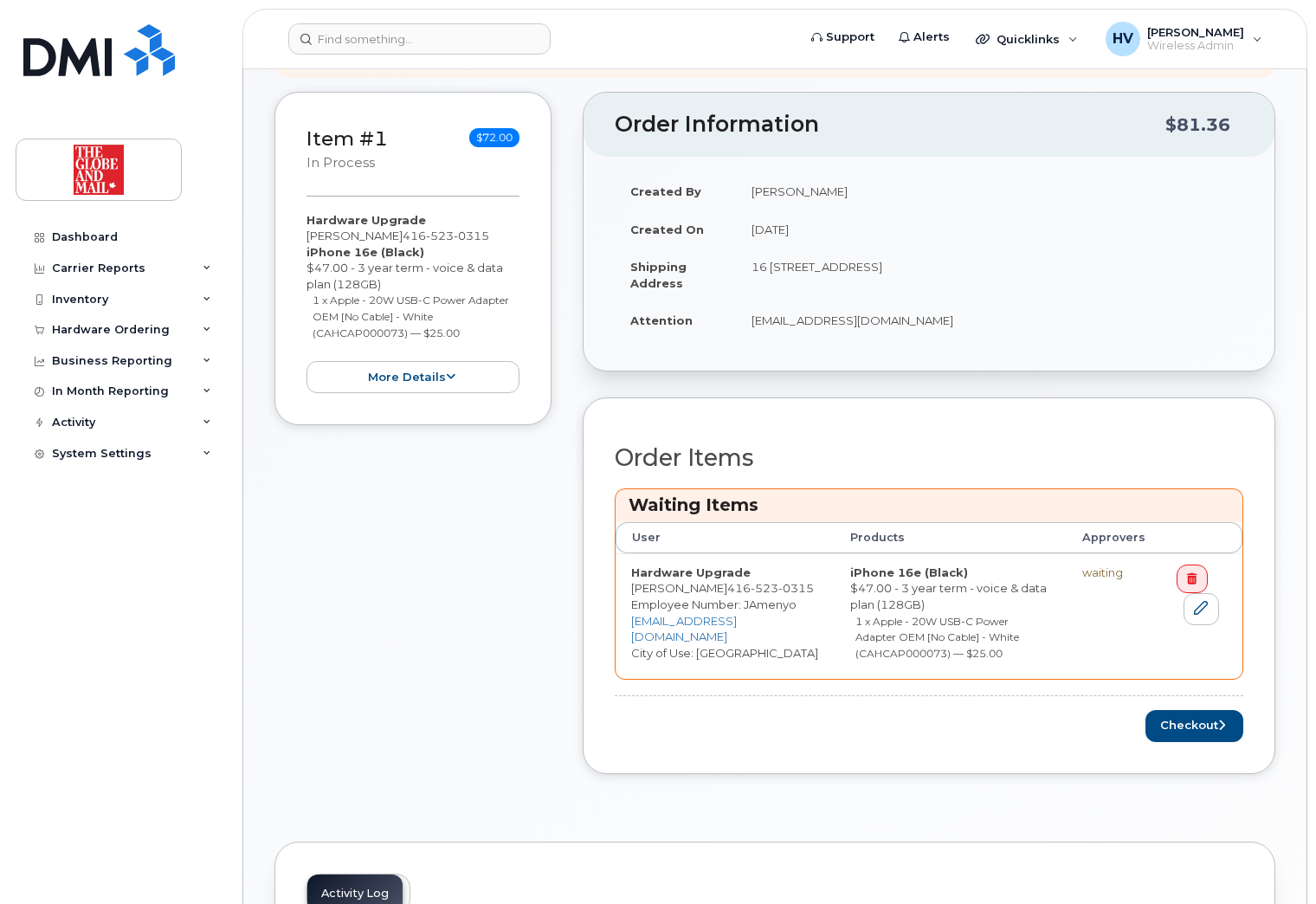
scroll to position [347, 0]
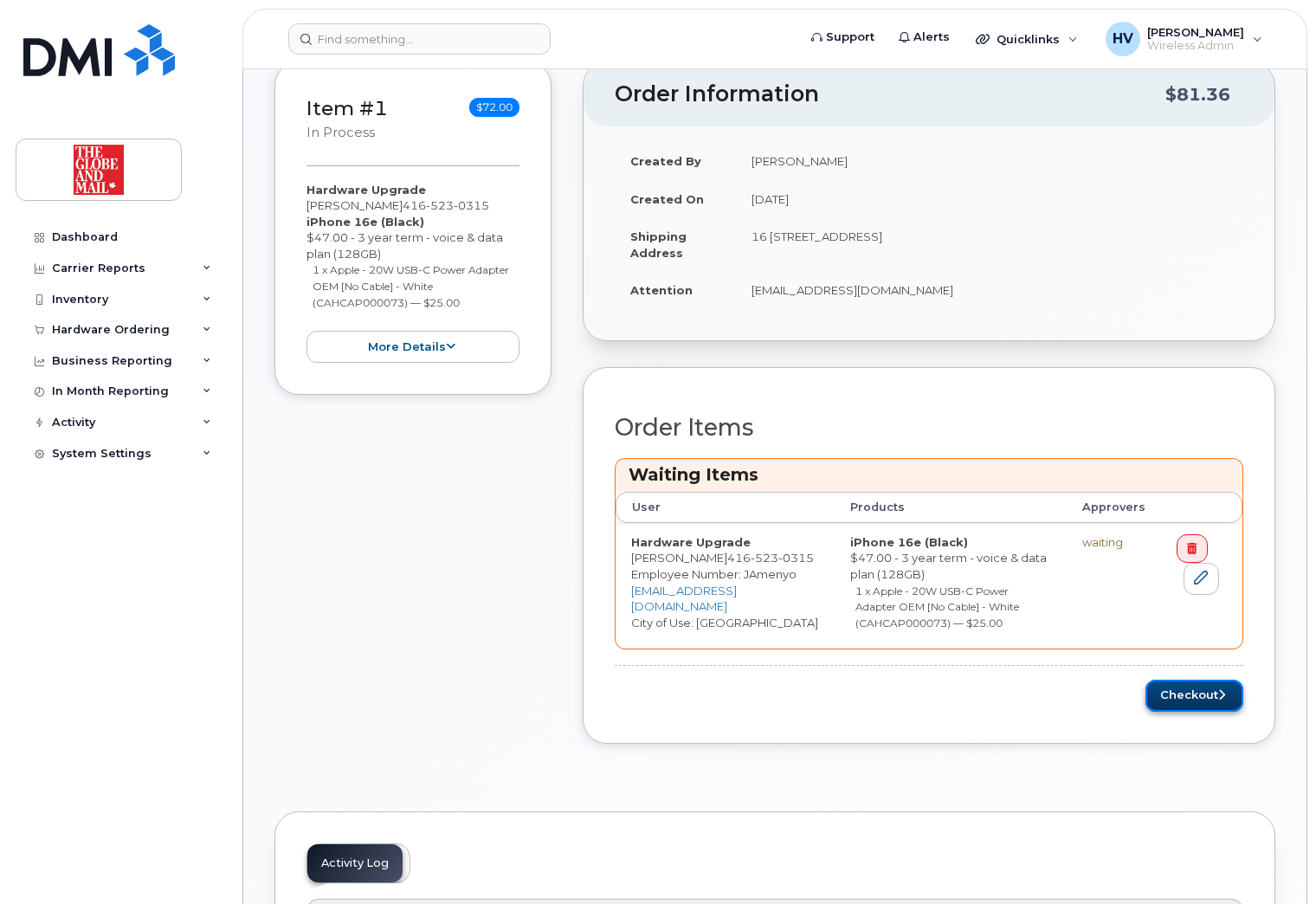
click at [1192, 691] on button "Checkout" at bounding box center [1195, 696] width 98 height 32
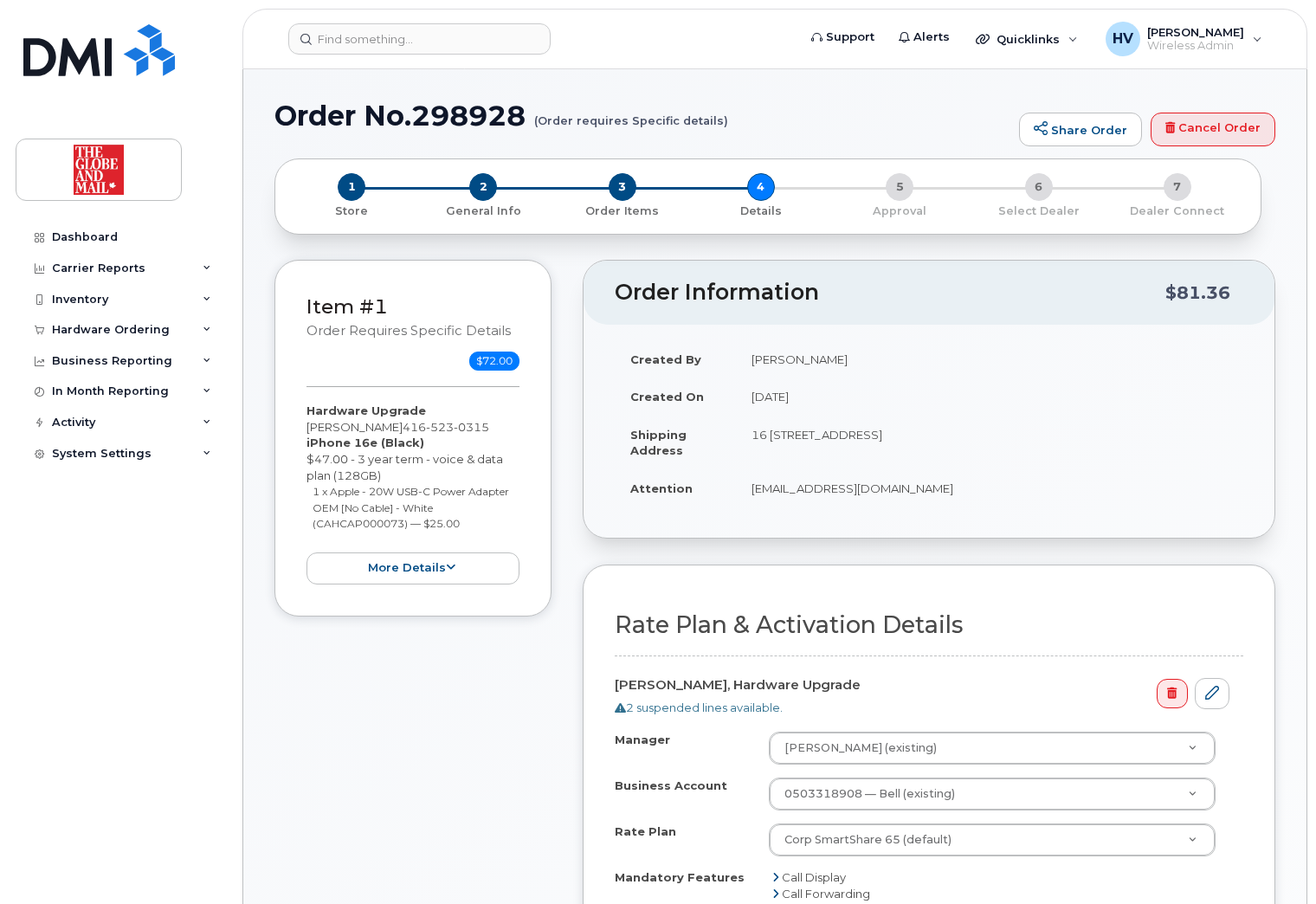
select select
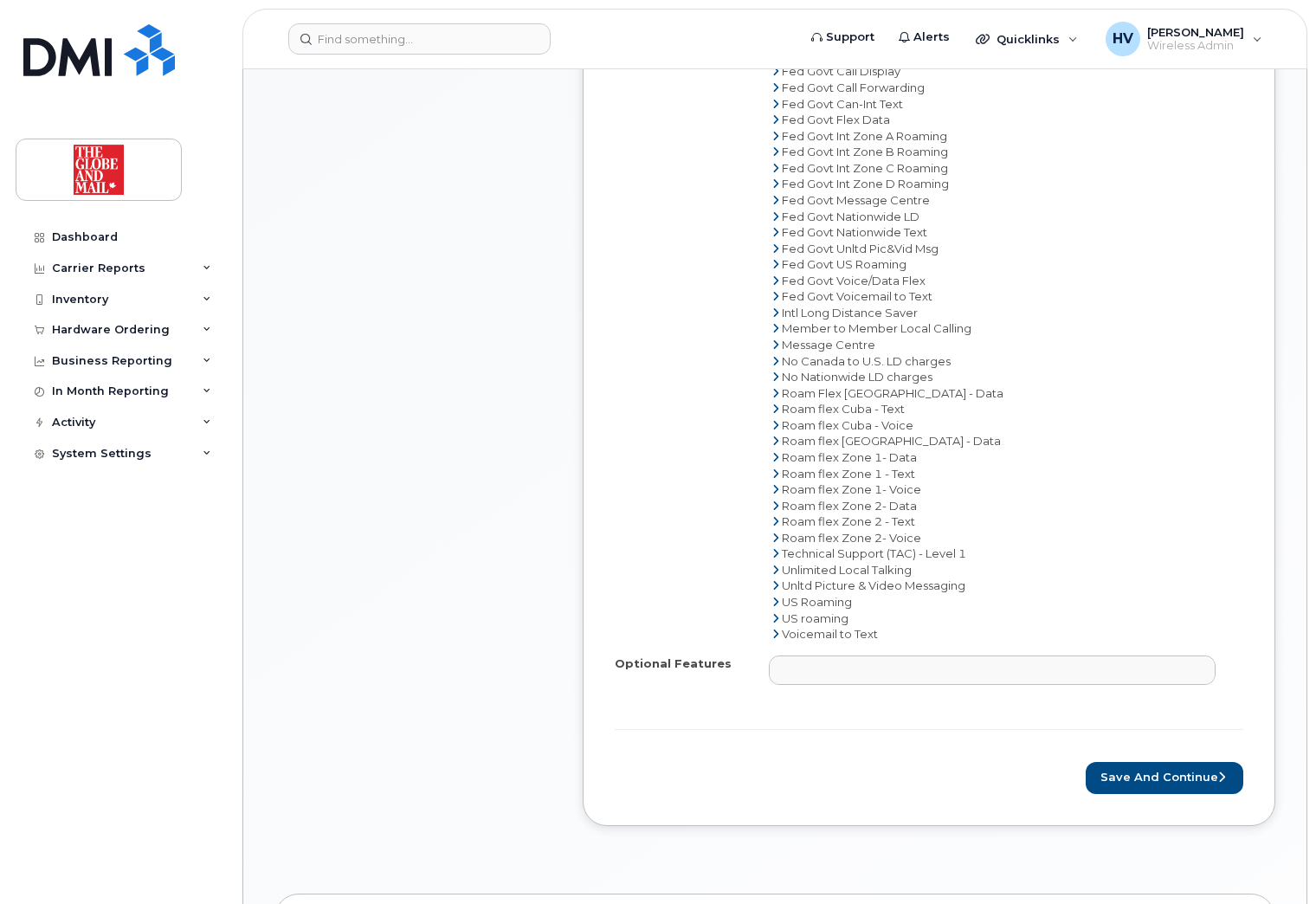
scroll to position [952, 0]
click at [1186, 769] on button "Save and Continue" at bounding box center [1165, 776] width 158 height 32
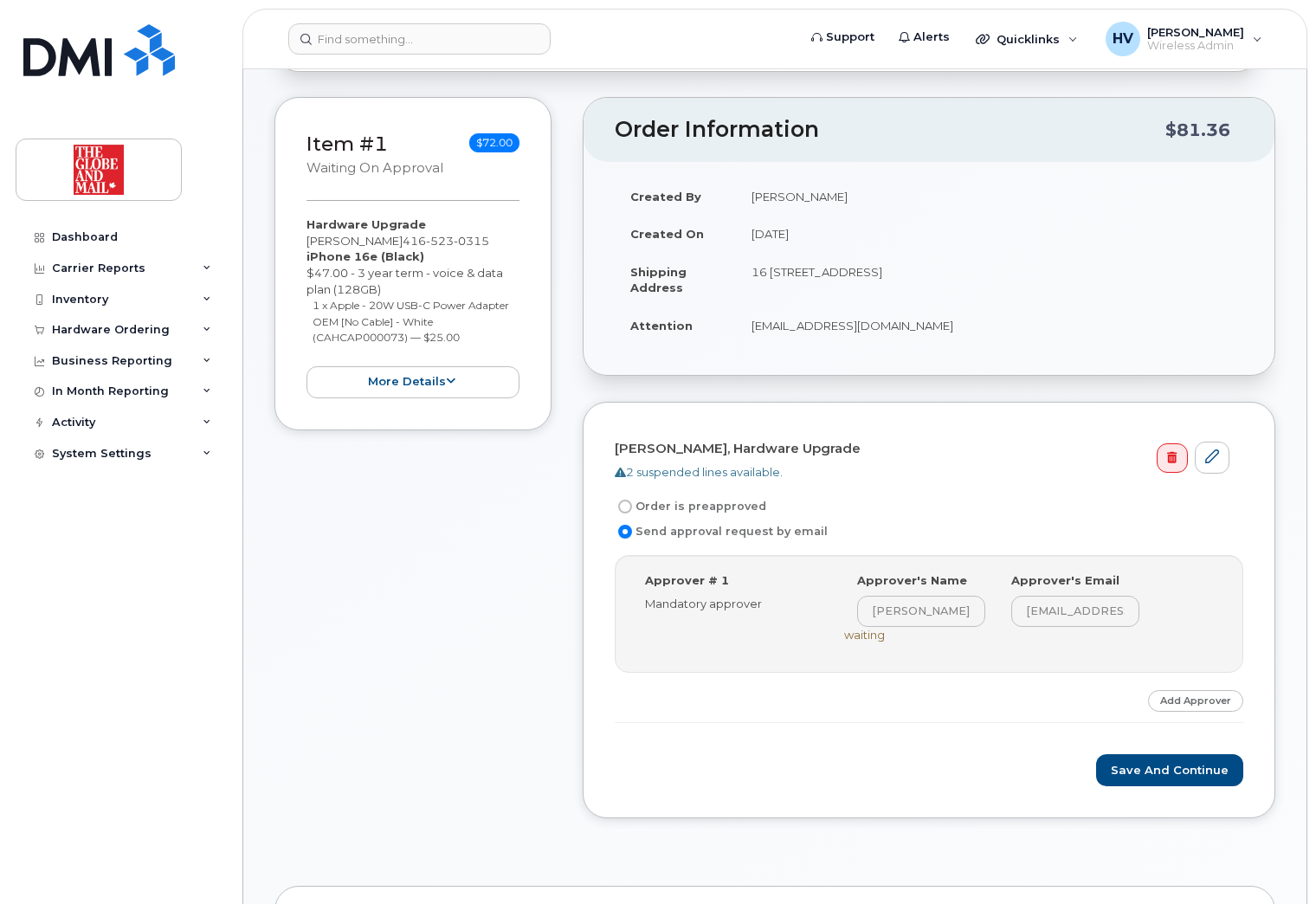
scroll to position [173, 0]
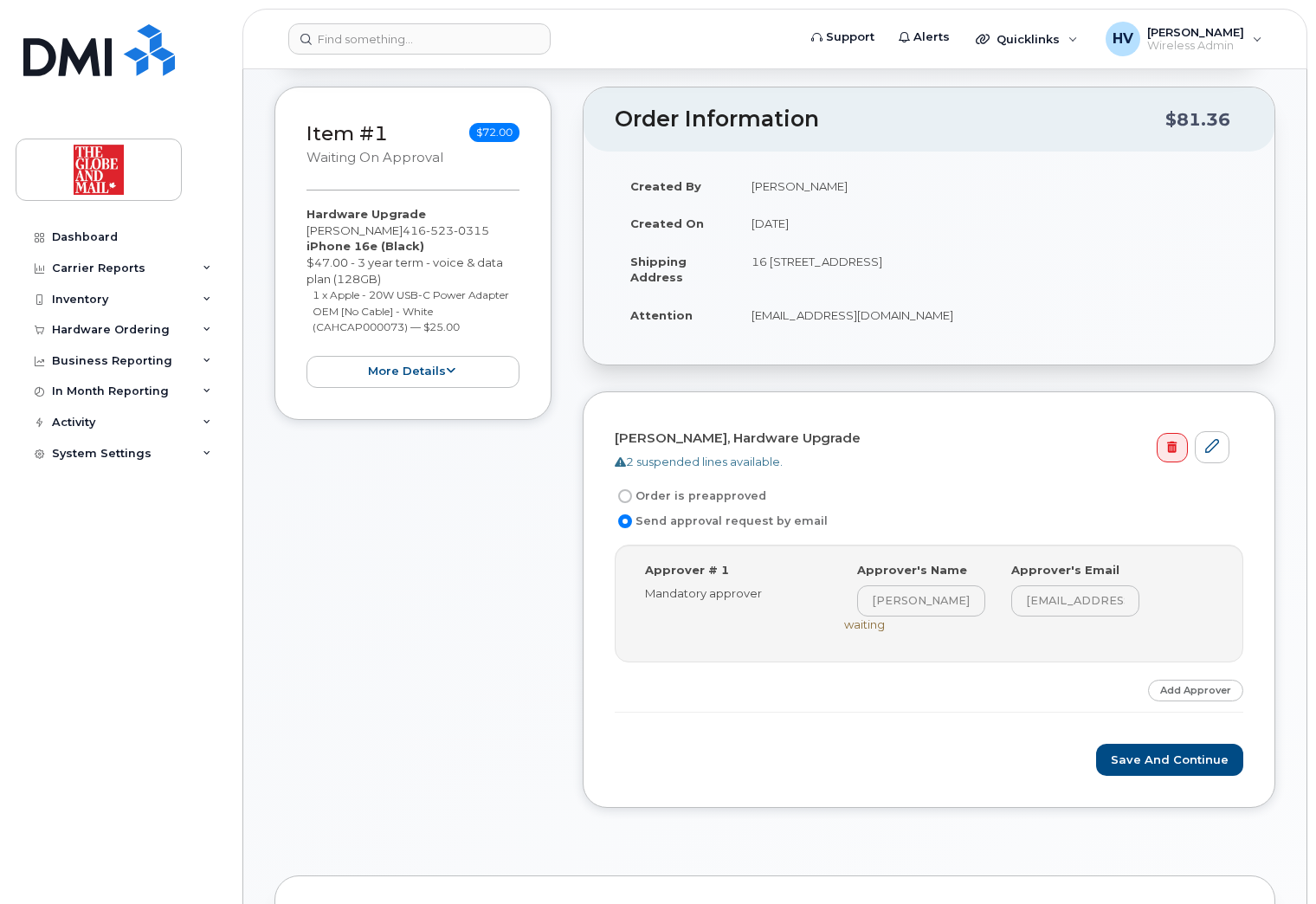
click at [629, 494] on input "Order is preapproved" at bounding box center [625, 496] width 14 height 14
radio input "true"
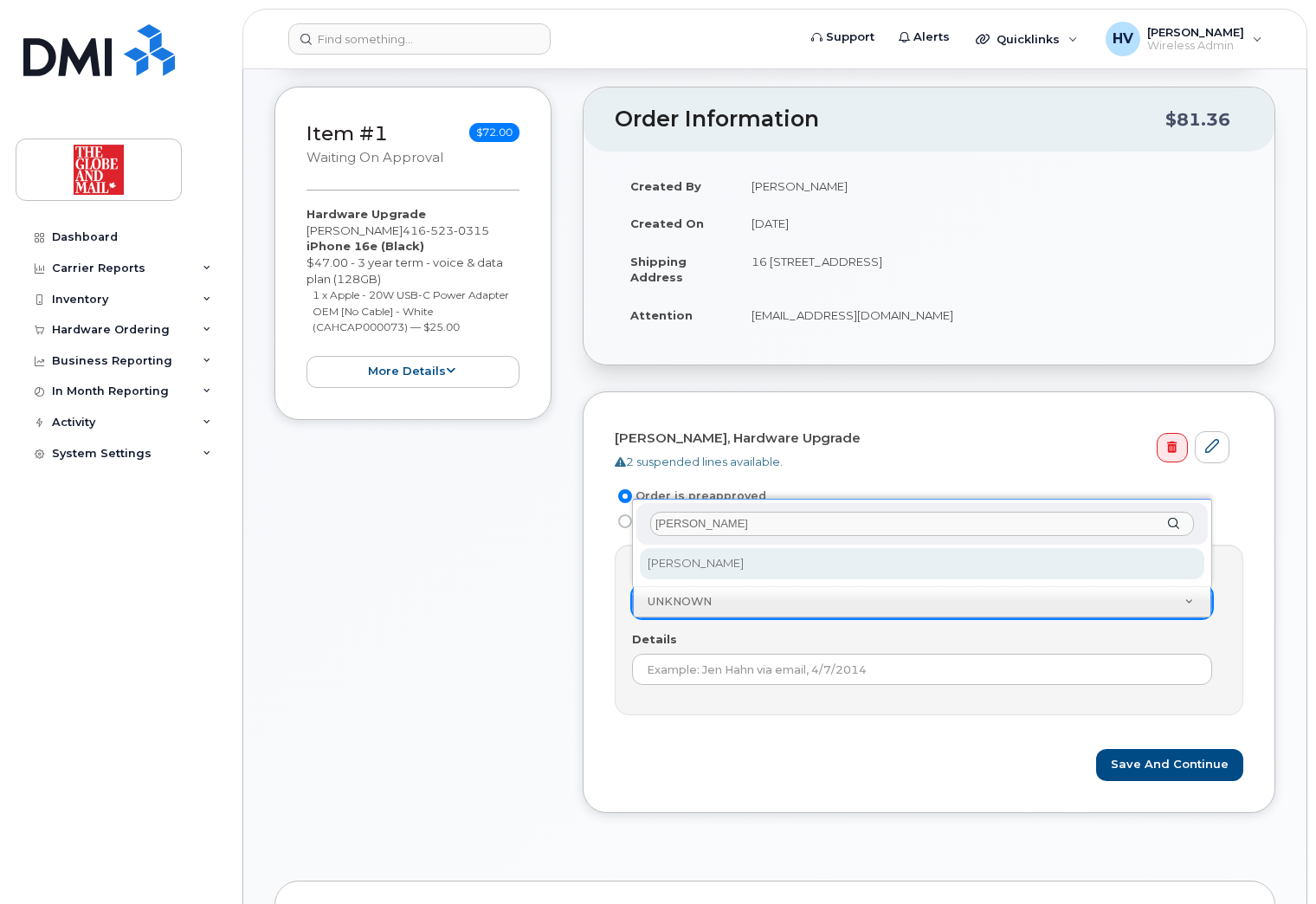
type input "victor"
select select "90381"
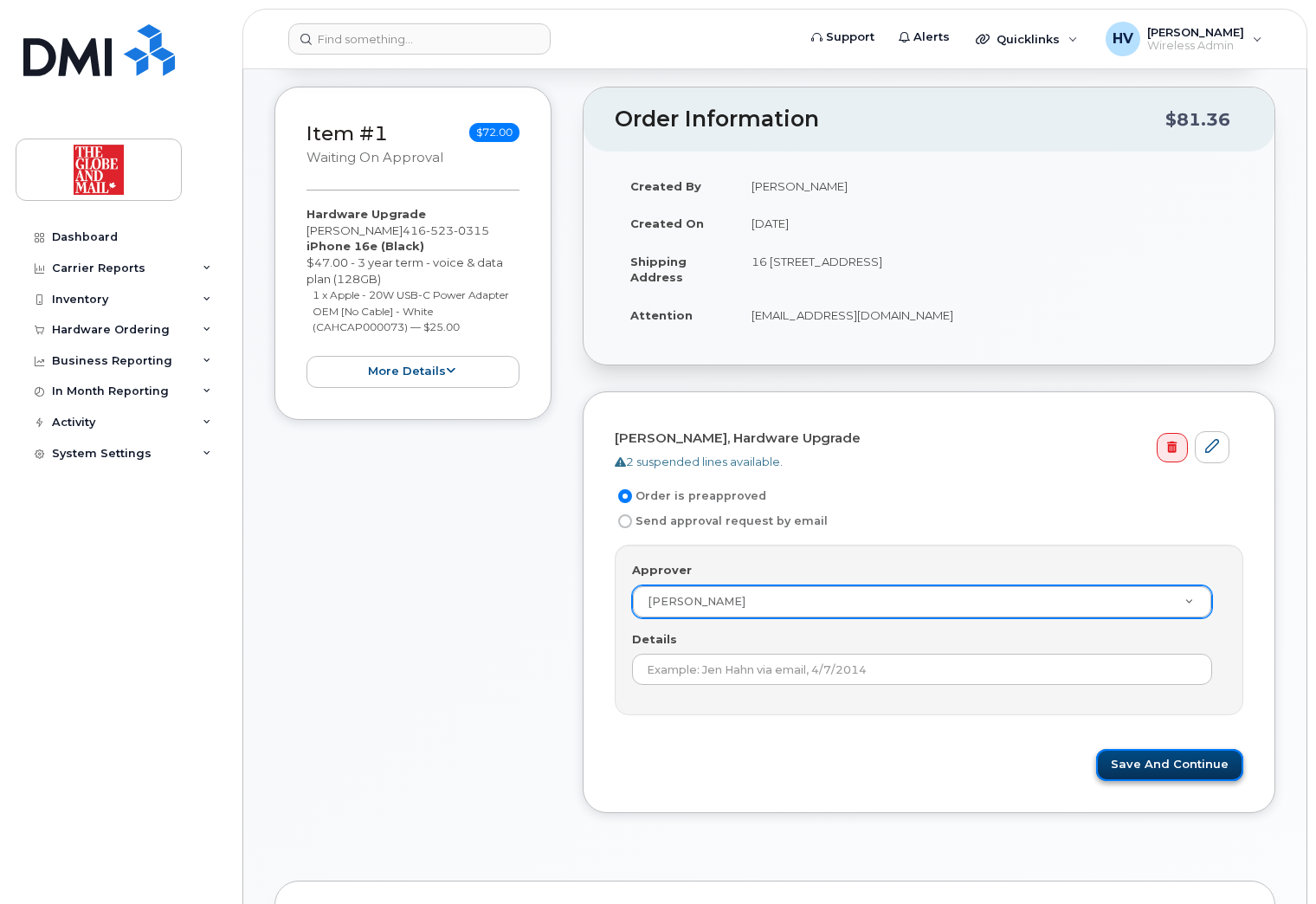
click at [1171, 769] on button "Save and Continue" at bounding box center [1171, 765] width 147 height 32
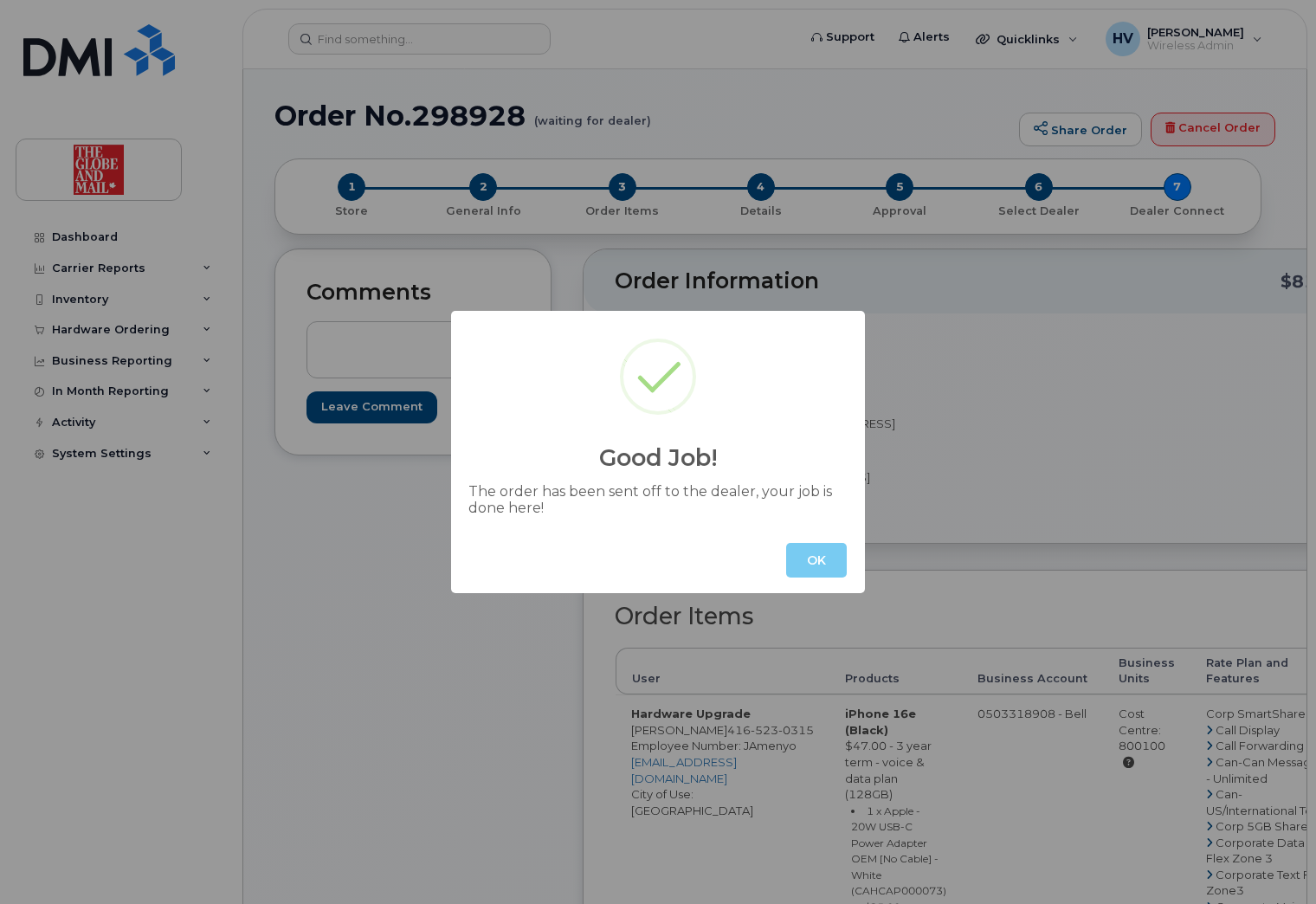
click at [809, 556] on button "OK" at bounding box center [816, 560] width 60 height 35
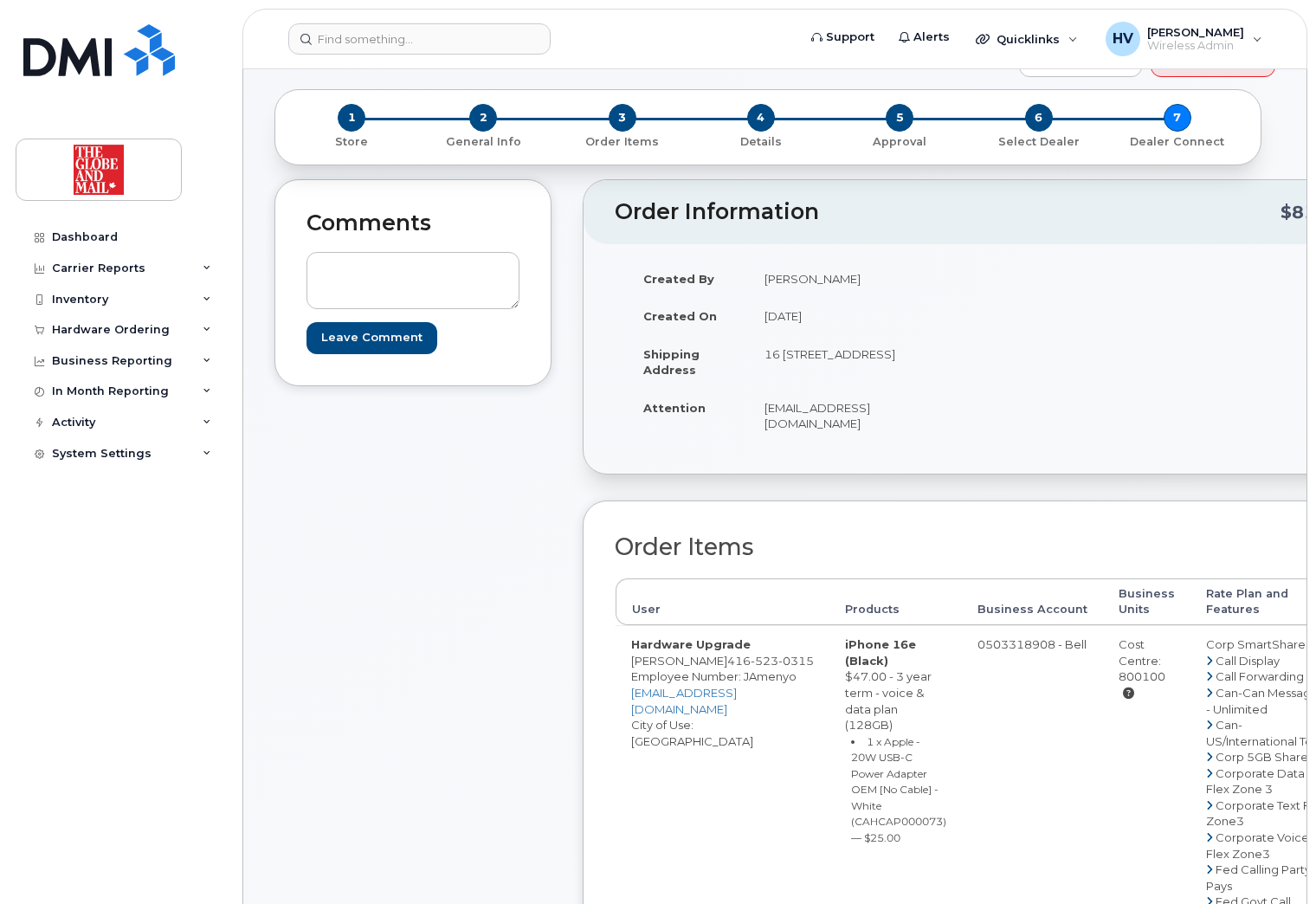
scroll to position [173, 0]
